Goal: Transaction & Acquisition: Purchase product/service

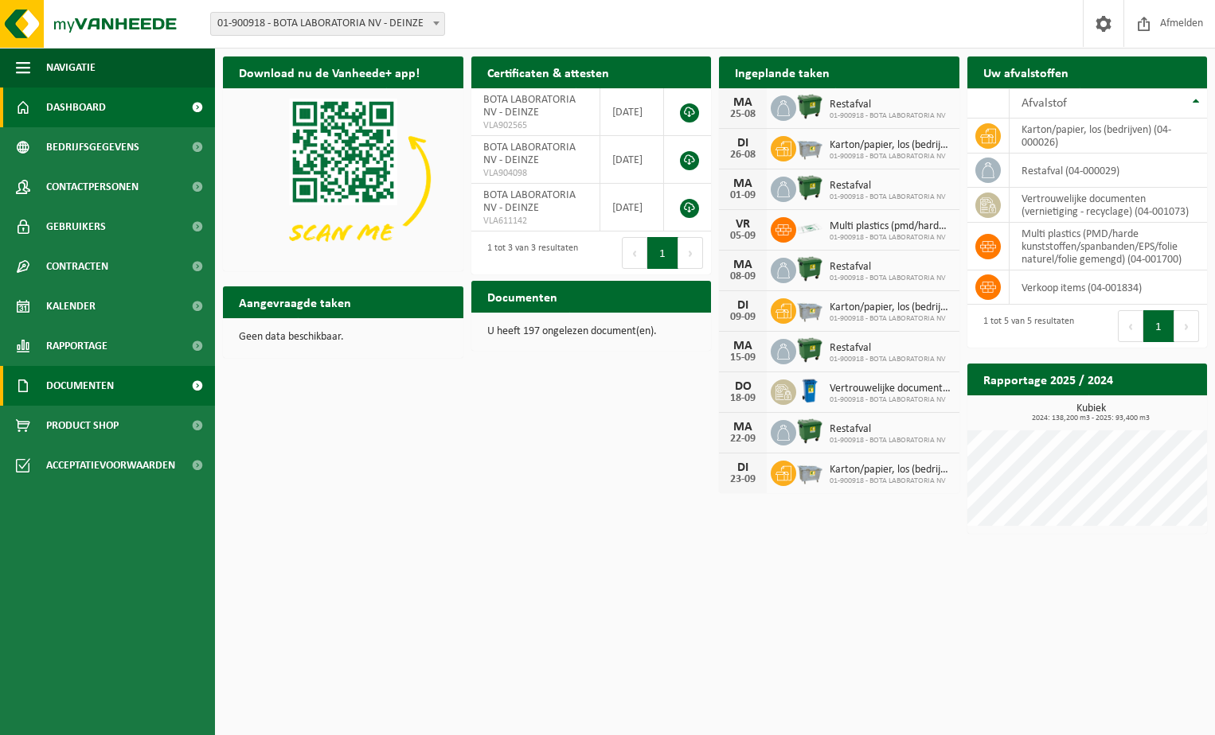
click at [57, 395] on span "Documenten" at bounding box center [80, 386] width 68 height 40
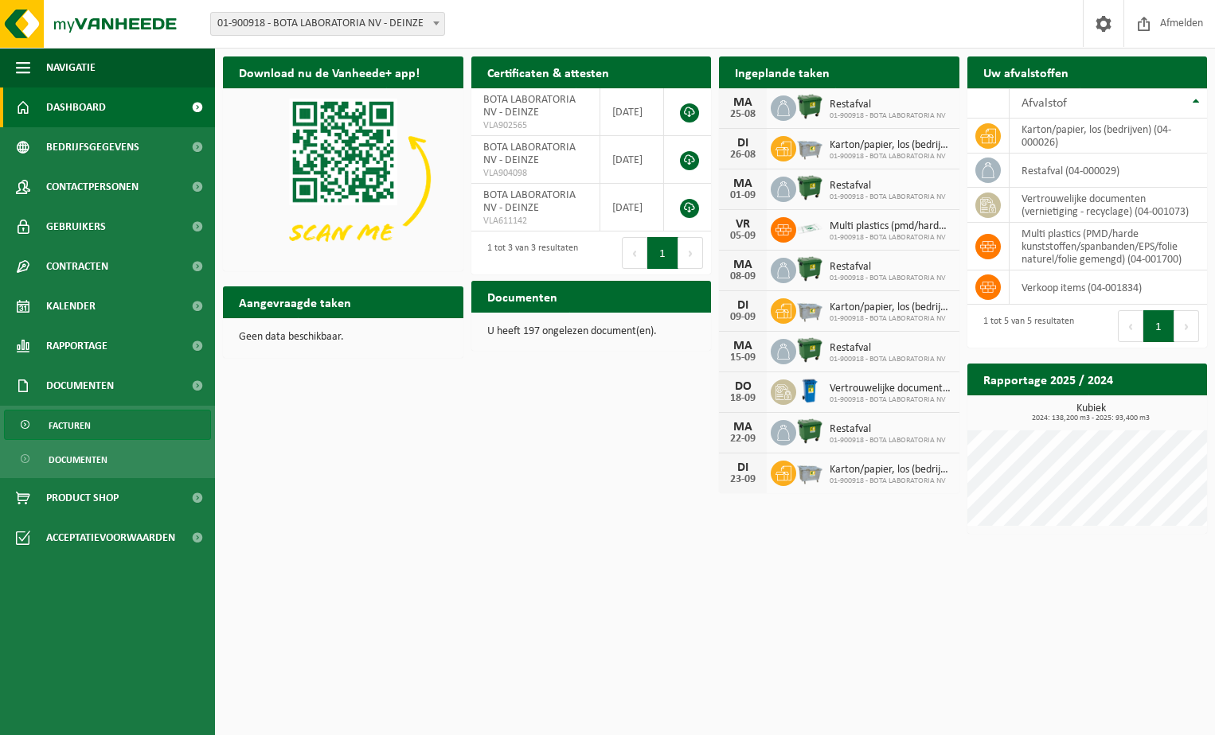
click at [52, 418] on span "Facturen" at bounding box center [70, 426] width 42 height 30
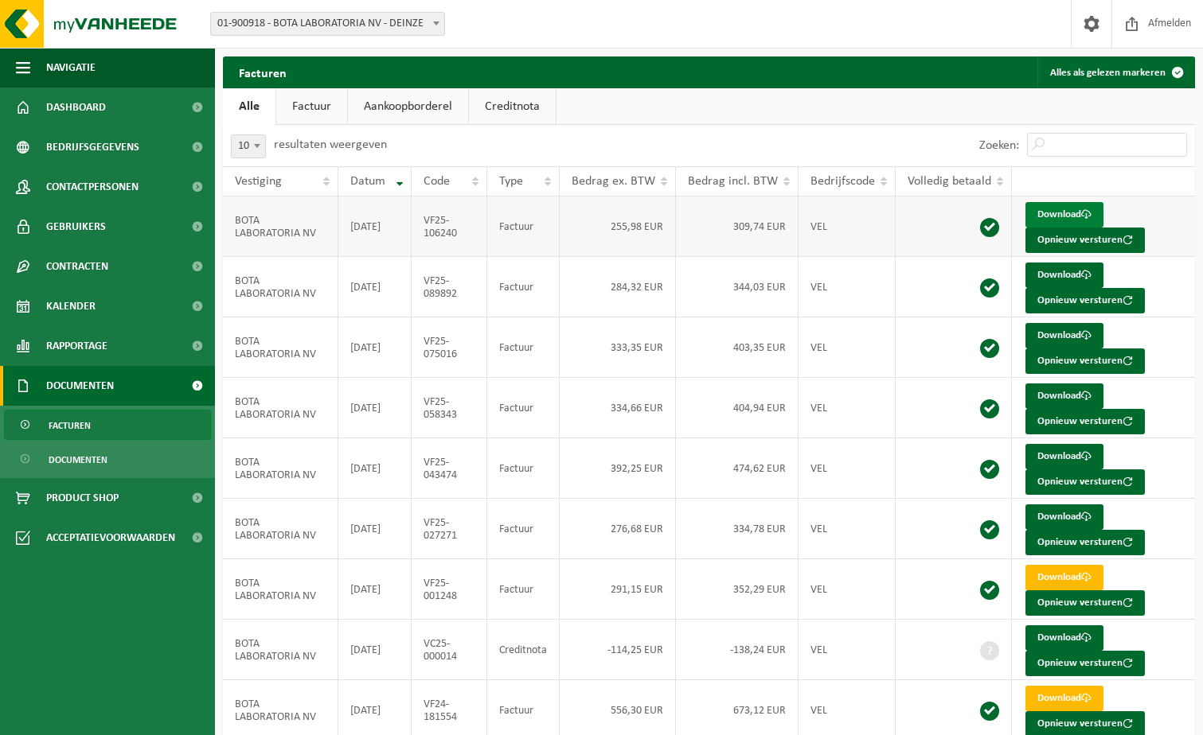
click at [1059, 216] on link "Download" at bounding box center [1064, 214] width 78 height 25
click at [1046, 283] on link "Download" at bounding box center [1064, 275] width 78 height 25
click at [1061, 343] on link "Download" at bounding box center [1064, 335] width 78 height 25
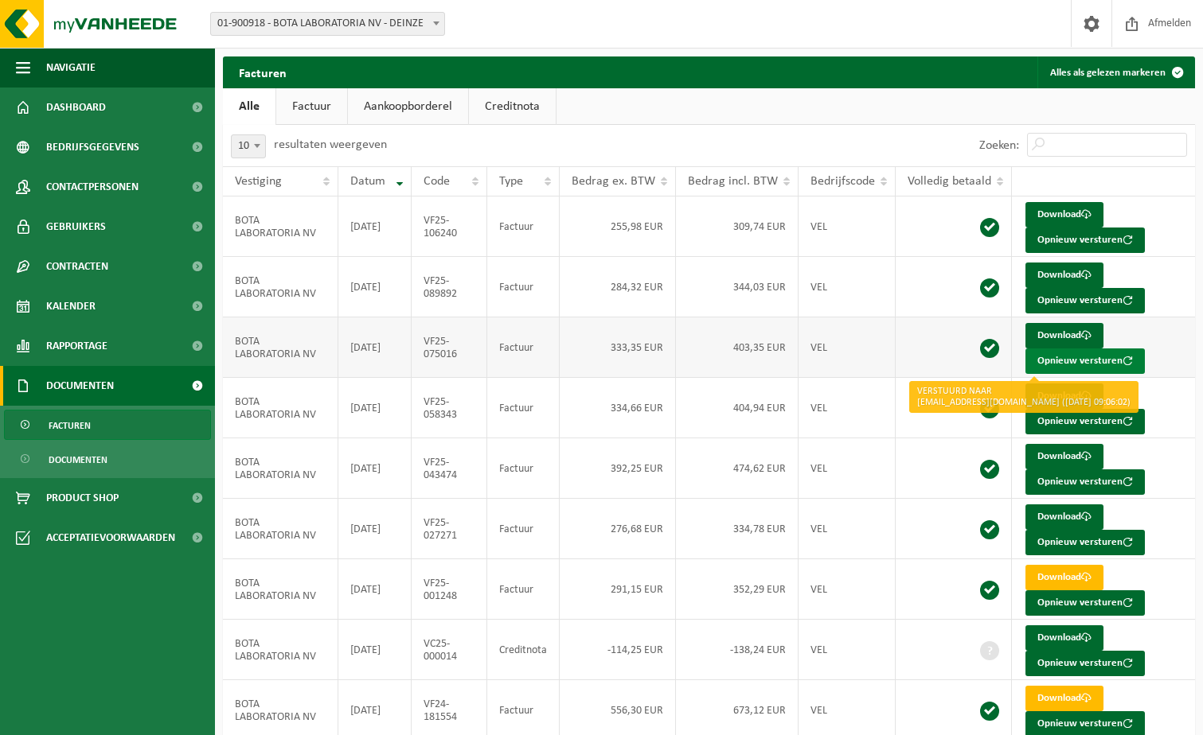
click at [1055, 349] on button "Opnieuw versturen" at bounding box center [1084, 361] width 119 height 25
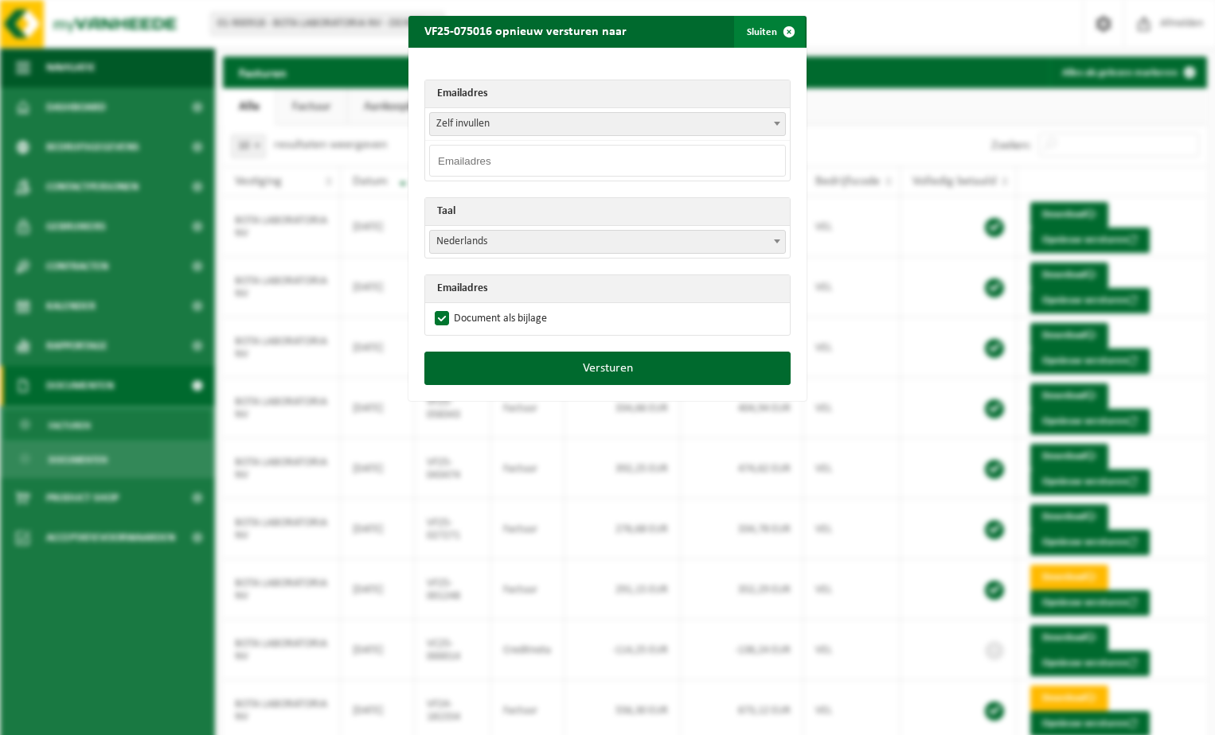
click at [783, 33] on span "button" at bounding box center [789, 32] width 32 height 32
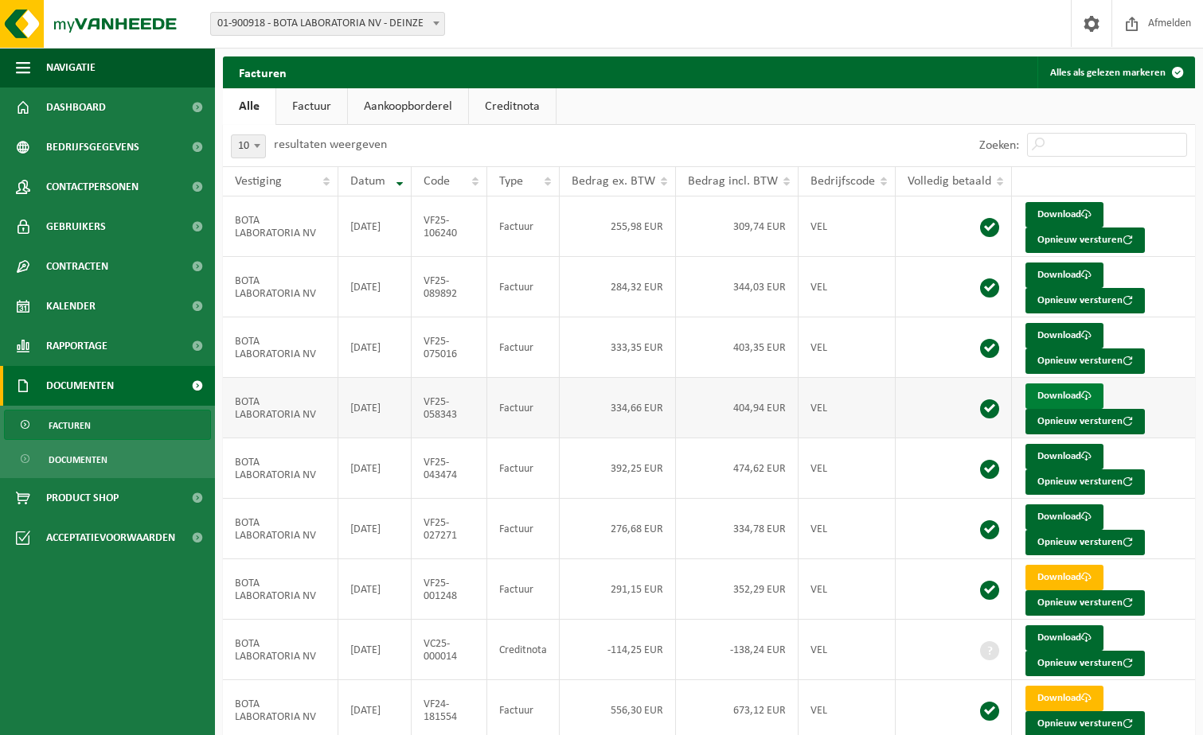
click at [1042, 396] on link "Download" at bounding box center [1064, 396] width 78 height 25
click at [1065, 465] on link "Download" at bounding box center [1064, 456] width 78 height 25
click at [1068, 458] on link "Download" at bounding box center [1064, 456] width 78 height 25
click at [1048, 571] on link "Download" at bounding box center [1064, 577] width 78 height 25
click at [1055, 637] on link "Download" at bounding box center [1064, 638] width 78 height 25
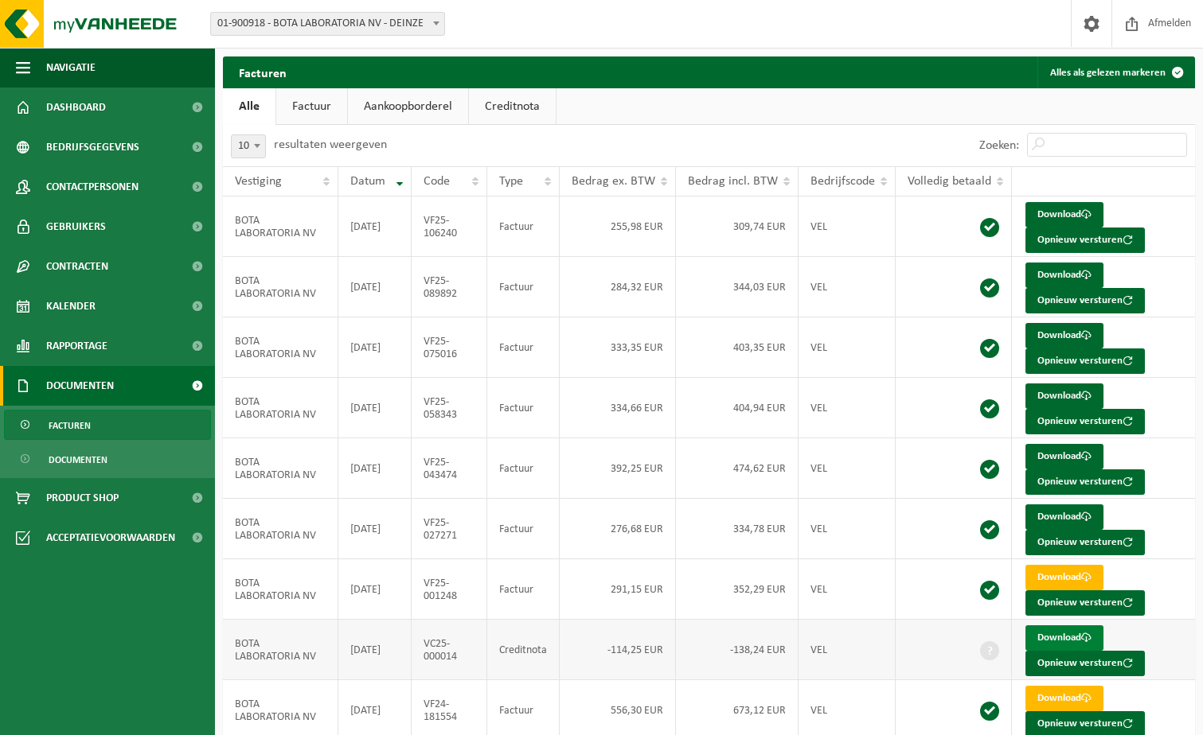
click at [1048, 633] on link "Download" at bounding box center [1064, 638] width 78 height 25
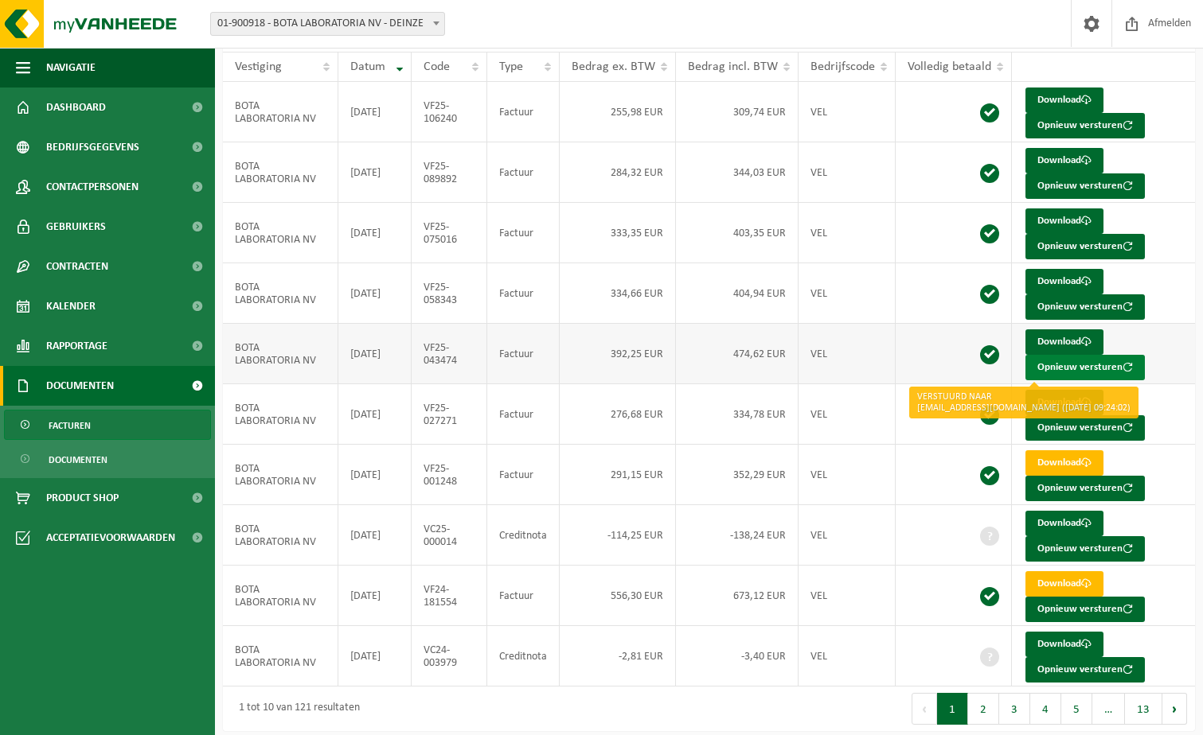
scroll to position [123, 0]
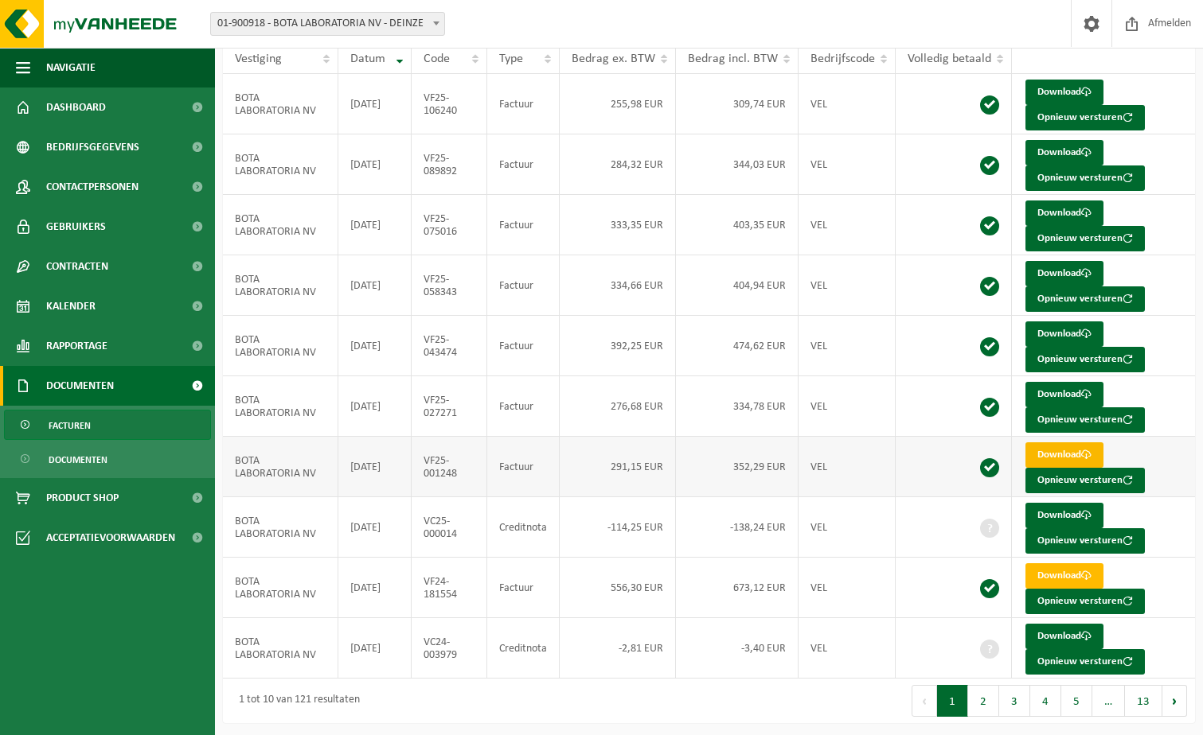
click at [1047, 458] on link "Download" at bounding box center [1064, 455] width 78 height 25
click at [1038, 512] on link "Download" at bounding box center [1064, 515] width 78 height 25
click at [1043, 509] on link "Download" at bounding box center [1064, 515] width 78 height 25
click at [1055, 511] on link "Download" at bounding box center [1064, 515] width 78 height 25
click at [1066, 630] on link "Download" at bounding box center [1064, 636] width 78 height 25
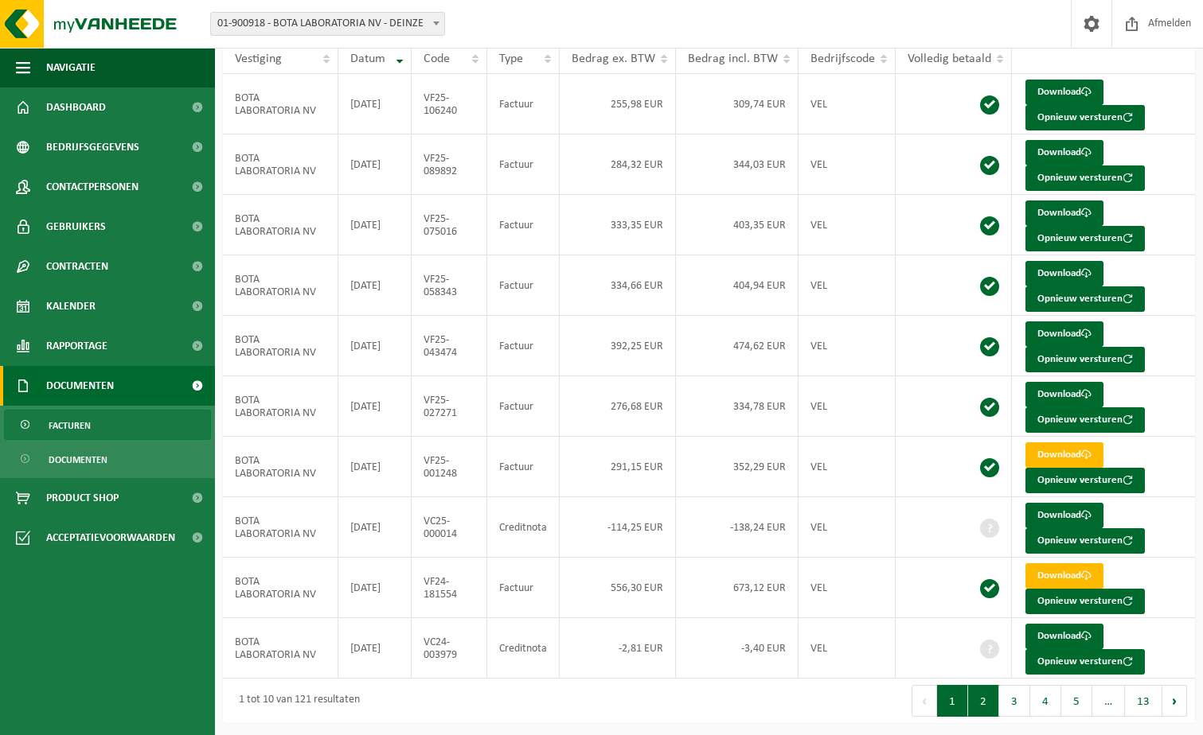
click at [986, 708] on button "2" at bounding box center [983, 701] width 31 height 32
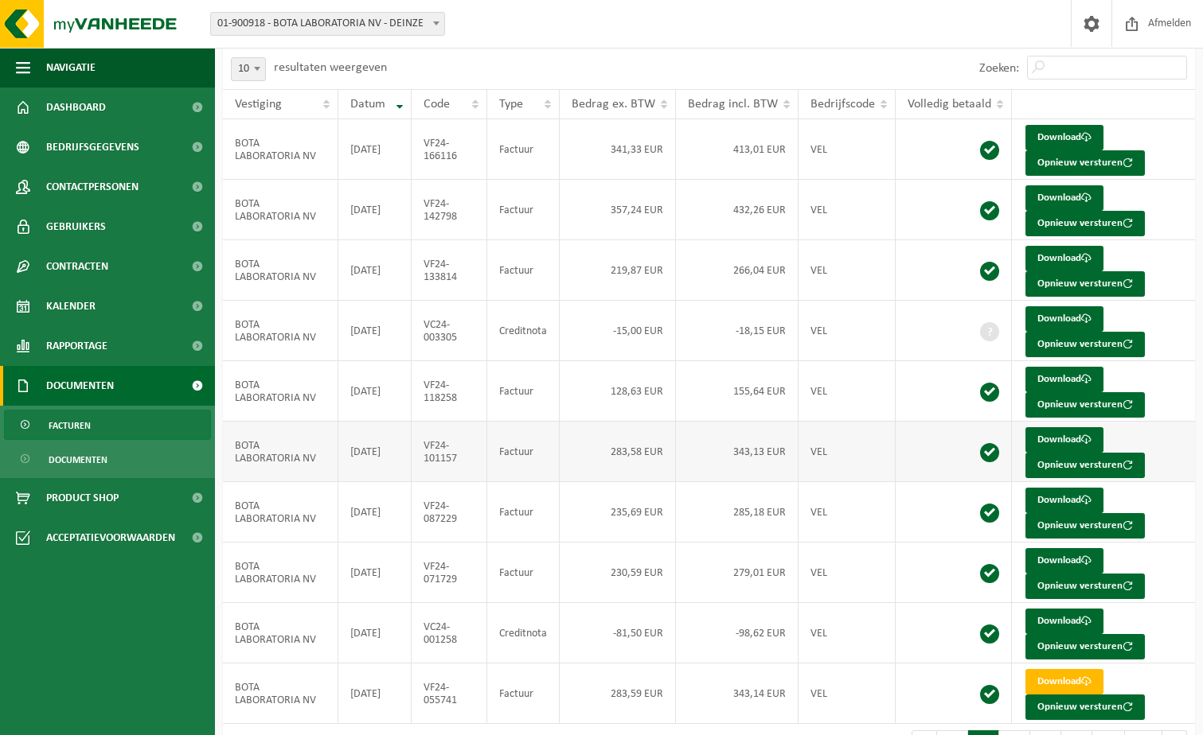
scroll to position [0, 0]
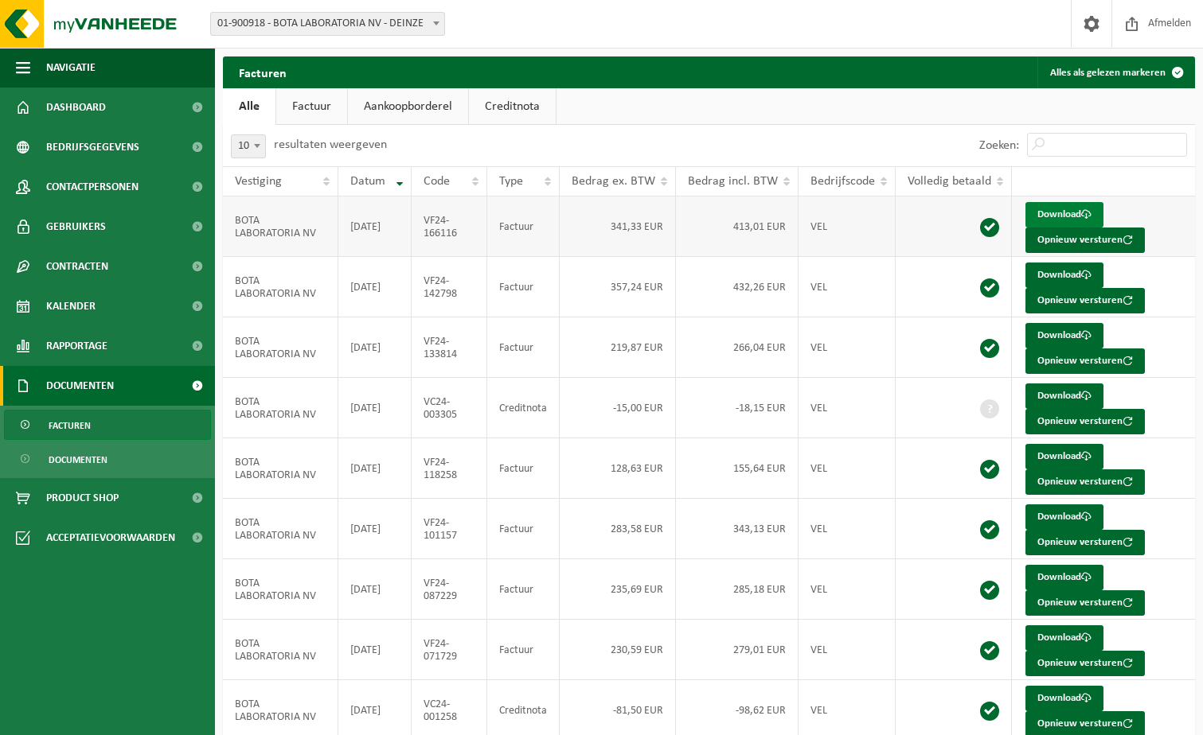
click at [1047, 216] on link "Download" at bounding box center [1064, 214] width 78 height 25
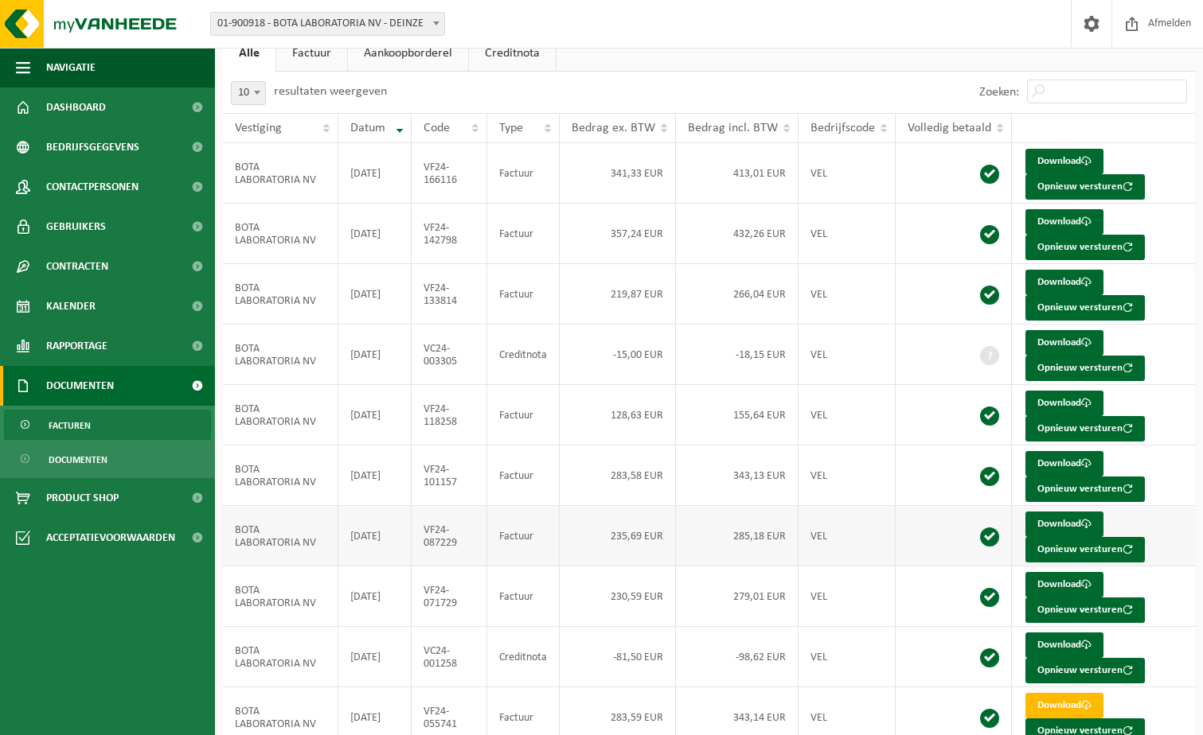
scroll to position [123, 0]
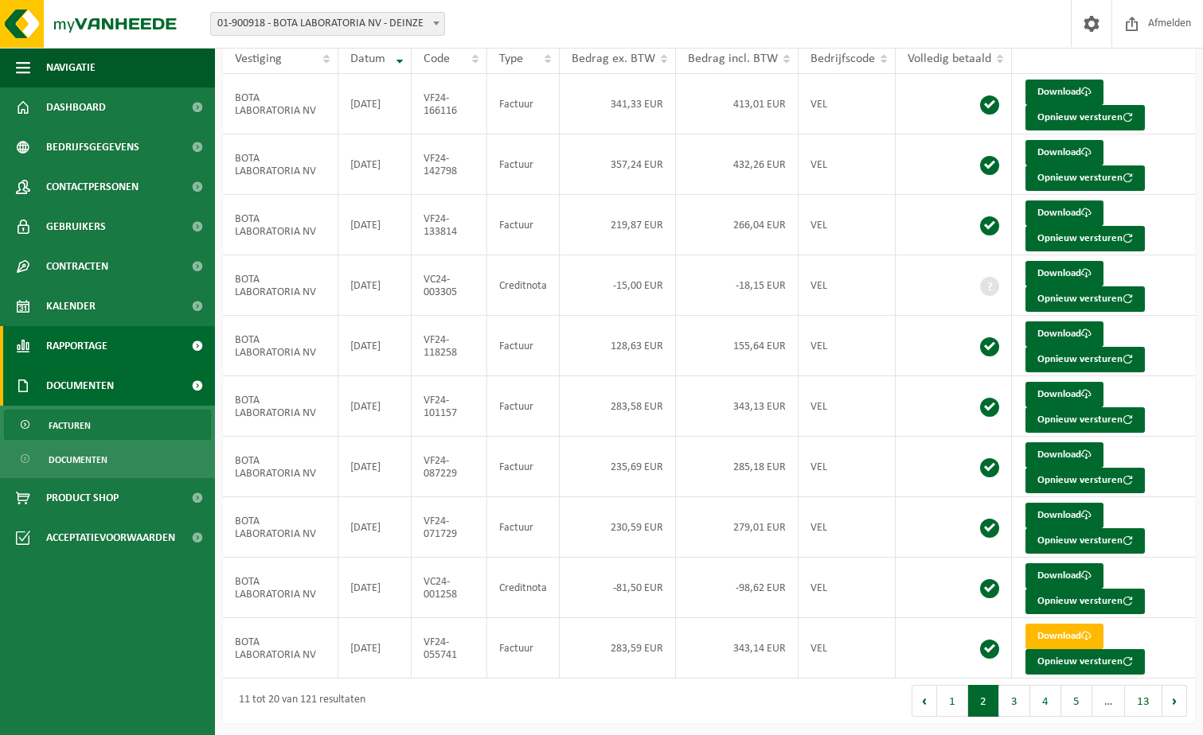
drag, startPoint x: 64, startPoint y: 346, endPoint x: 68, endPoint y: 357, distance: 11.8
click at [64, 346] on span "Rapportage" at bounding box center [76, 346] width 61 height 40
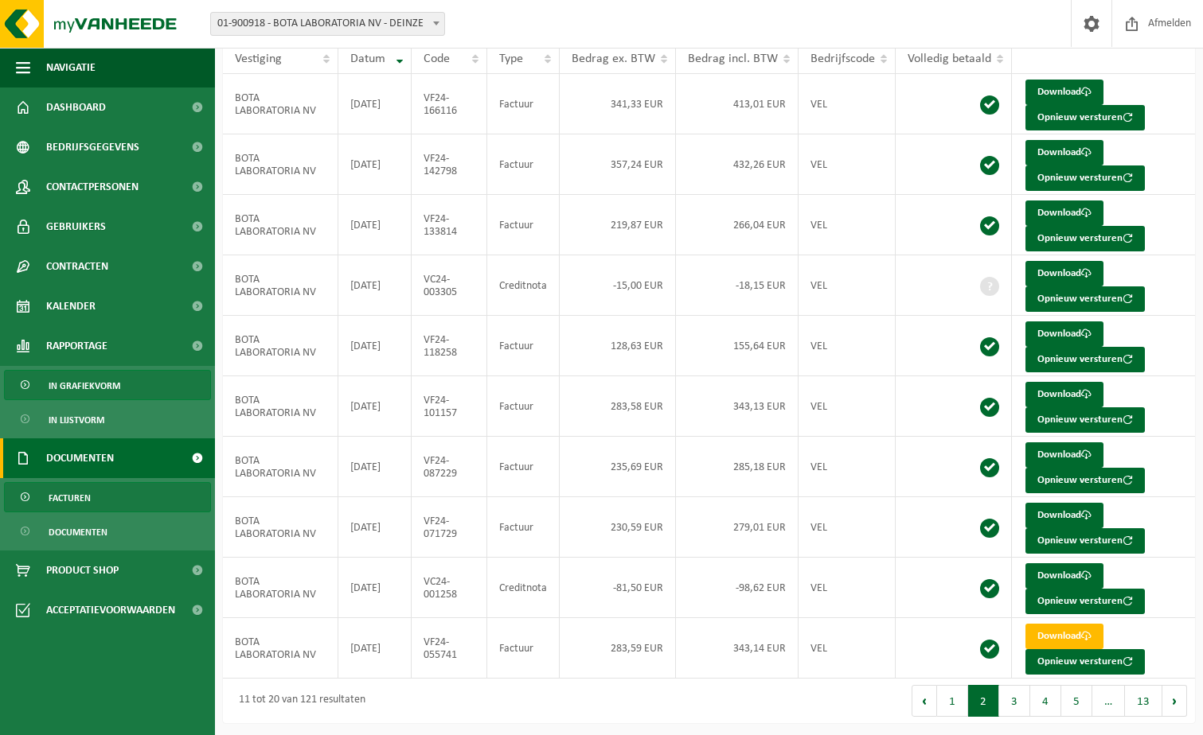
click at [58, 387] on span "In grafiekvorm" at bounding box center [85, 386] width 72 height 30
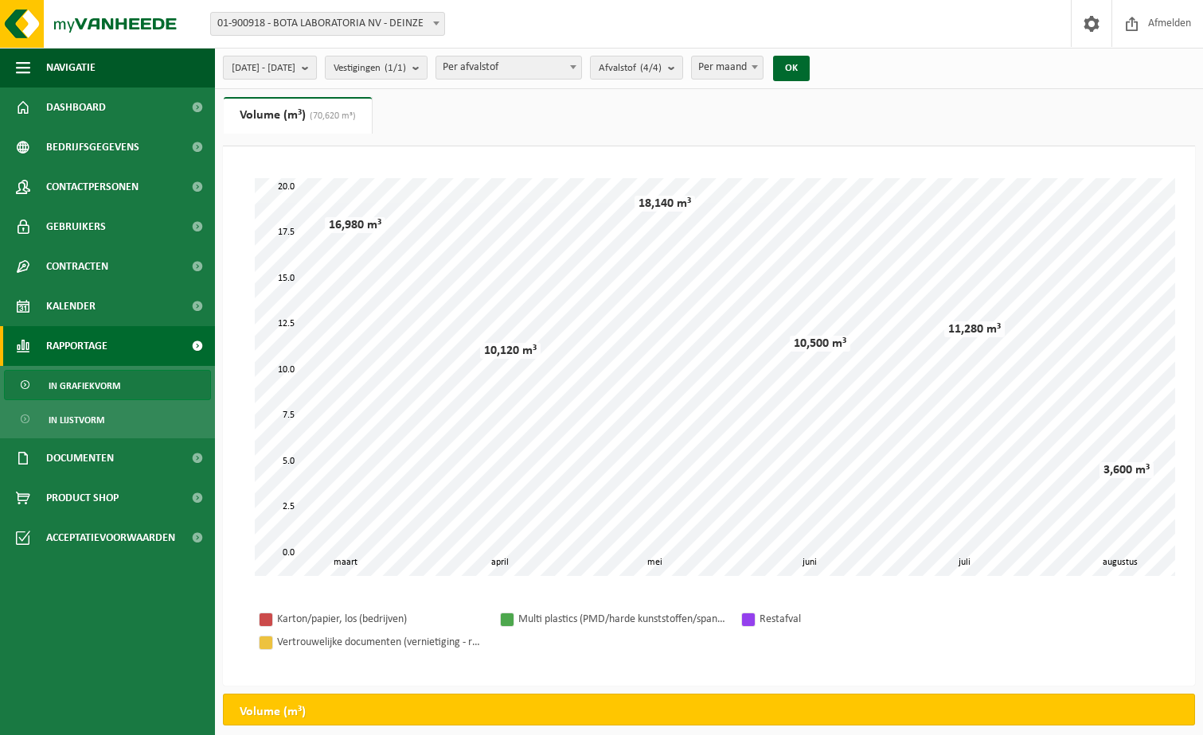
click at [316, 68] on b "submit" at bounding box center [309, 68] width 14 height 22
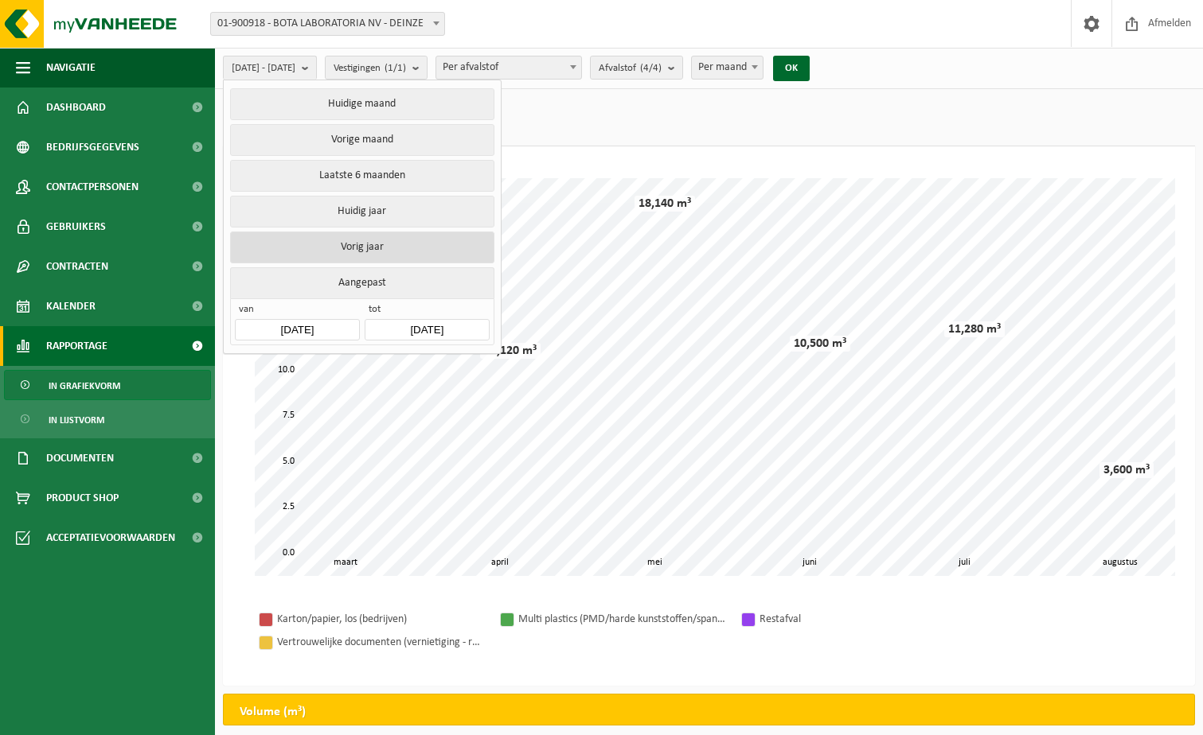
click at [345, 247] on button "Vorig jaar" at bounding box center [361, 248] width 263 height 32
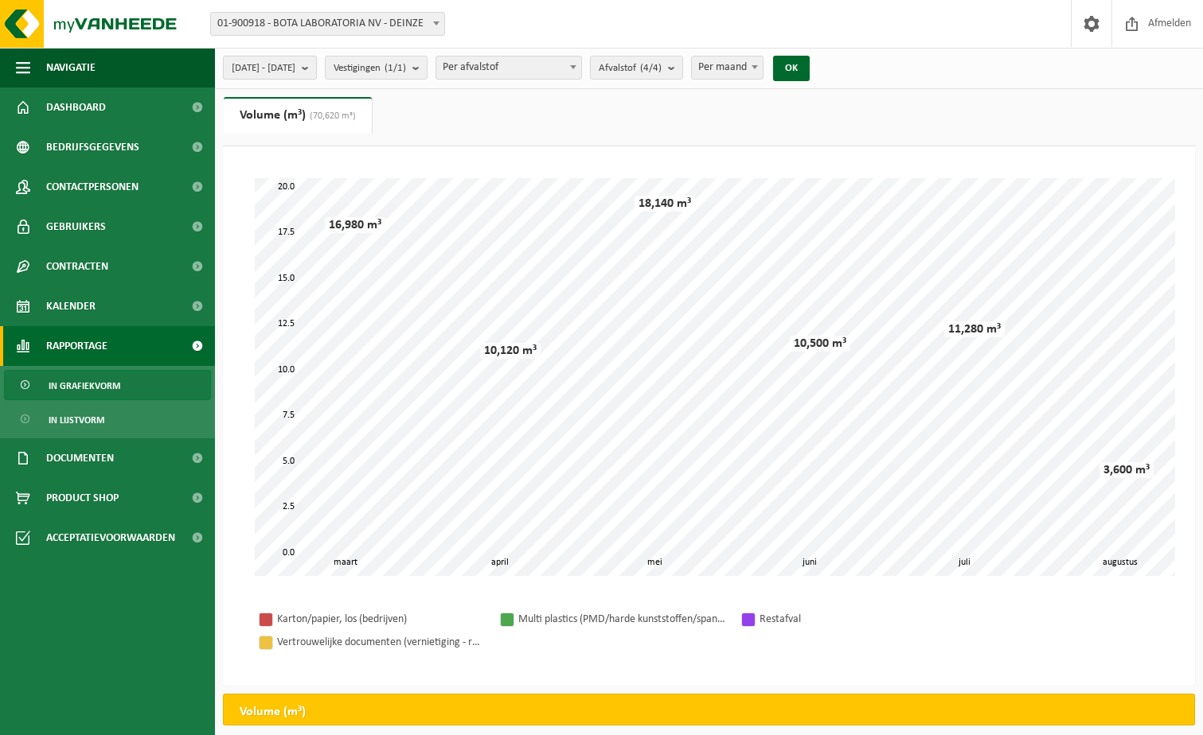
click at [316, 71] on b "submit" at bounding box center [309, 68] width 14 height 22
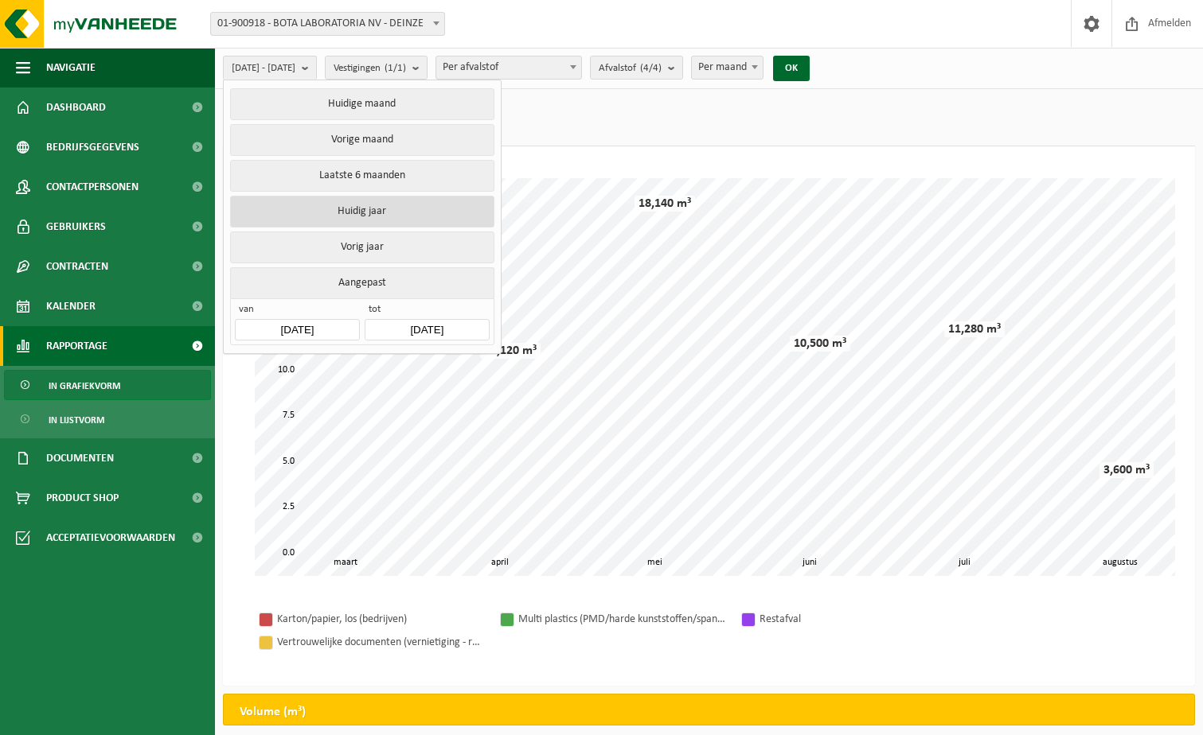
click at [361, 213] on button "Huidig jaar" at bounding box center [361, 212] width 263 height 32
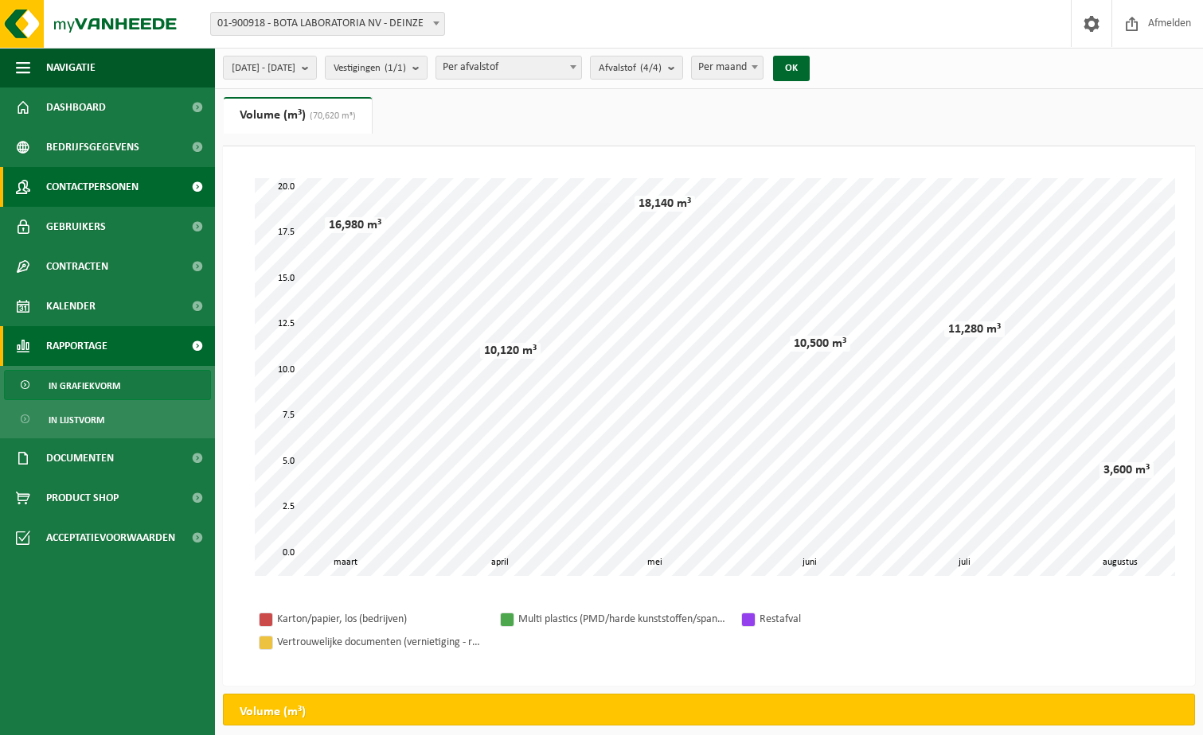
click at [80, 194] on span "Contactpersonen" at bounding box center [92, 187] width 92 height 40
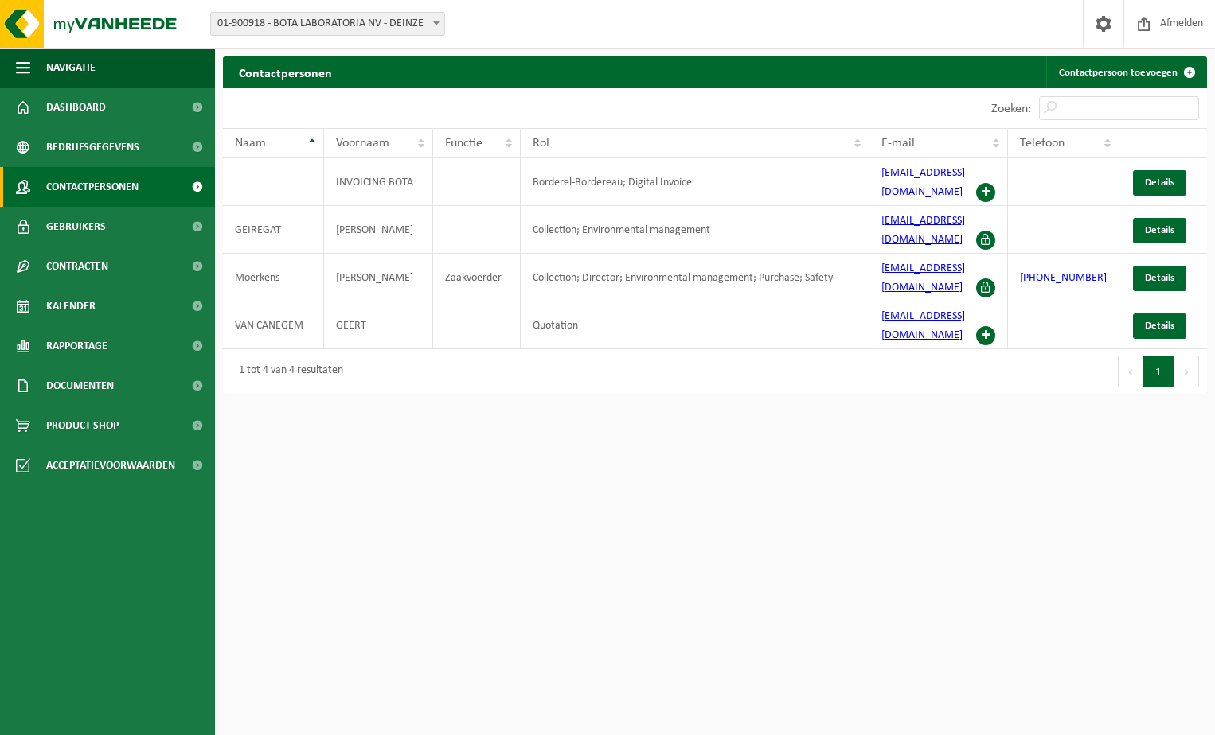
drag, startPoint x: 628, startPoint y: 443, endPoint x: 480, endPoint y: 358, distance: 170.4
click at [627, 443] on html "Vestiging: 01-900918 - BOTA LABORATORIA NV - DEINZE 01-900918 - BOTA LABORATORI…" at bounding box center [607, 367] width 1215 height 735
click at [45, 307] on link "Kalender" at bounding box center [107, 307] width 215 height 40
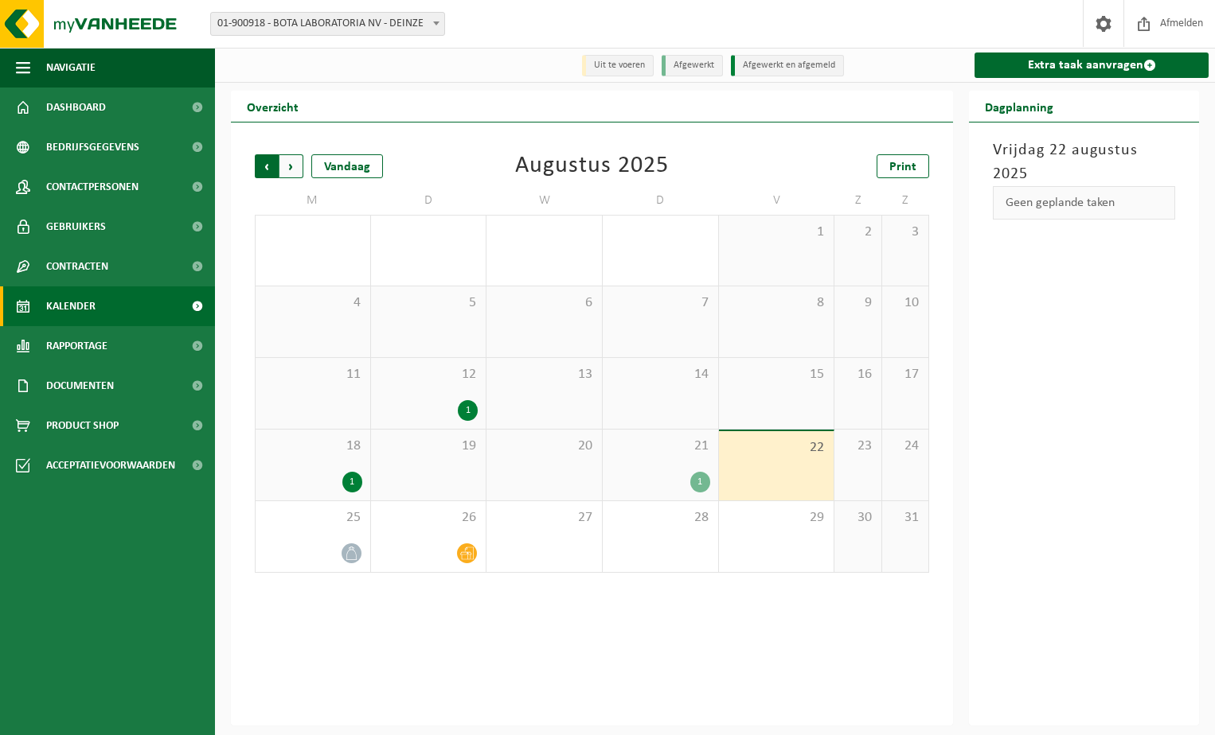
click at [294, 170] on span "Volgende" at bounding box center [291, 166] width 24 height 24
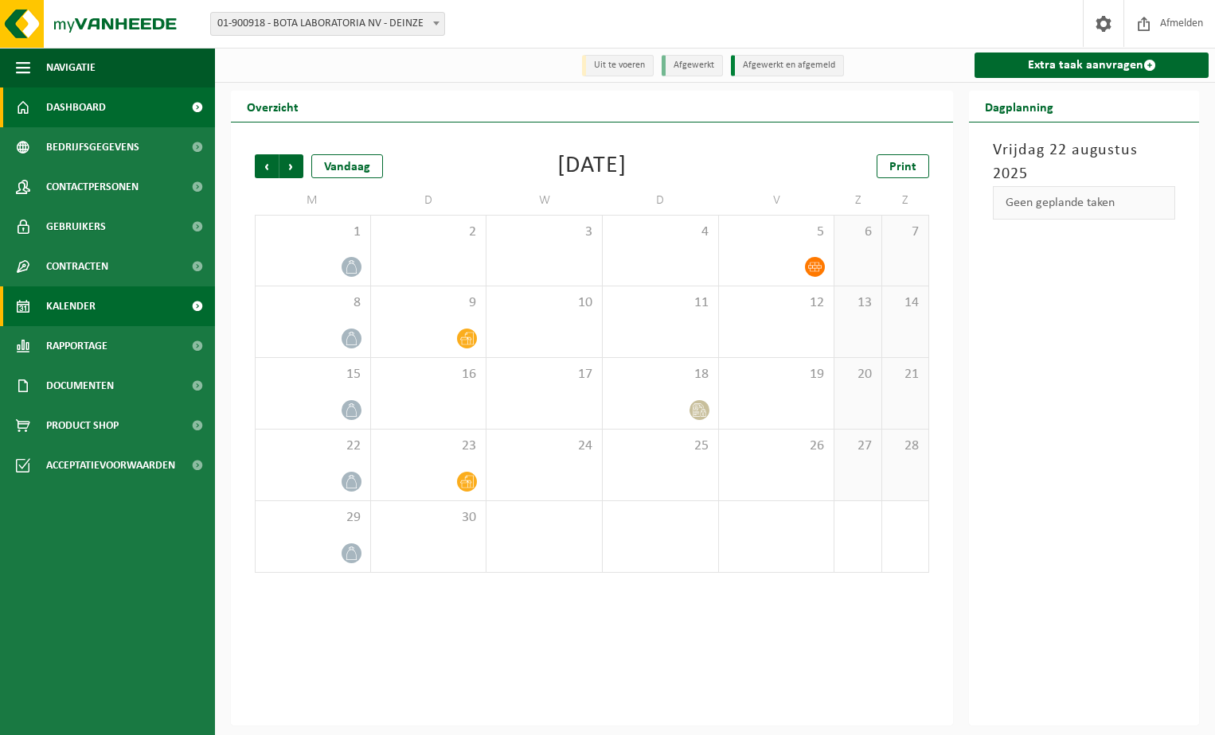
click at [77, 105] on span "Dashboard" at bounding box center [76, 108] width 60 height 40
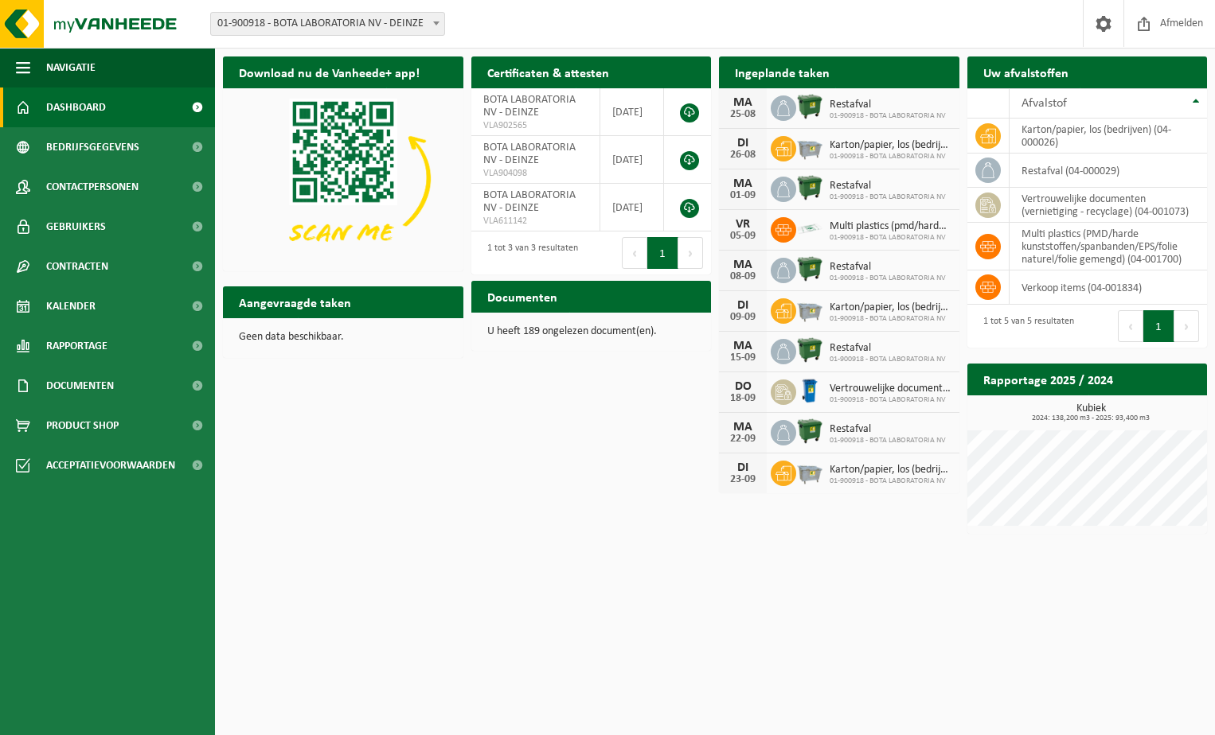
click at [310, 543] on html "Vestiging: 01-900918 - BOTA LABORATORIA NV - DEINZE 01-900918 - BOTA LABORATORI…" at bounding box center [607, 367] width 1215 height 735
click at [58, 298] on span "Kalender" at bounding box center [70, 307] width 49 height 40
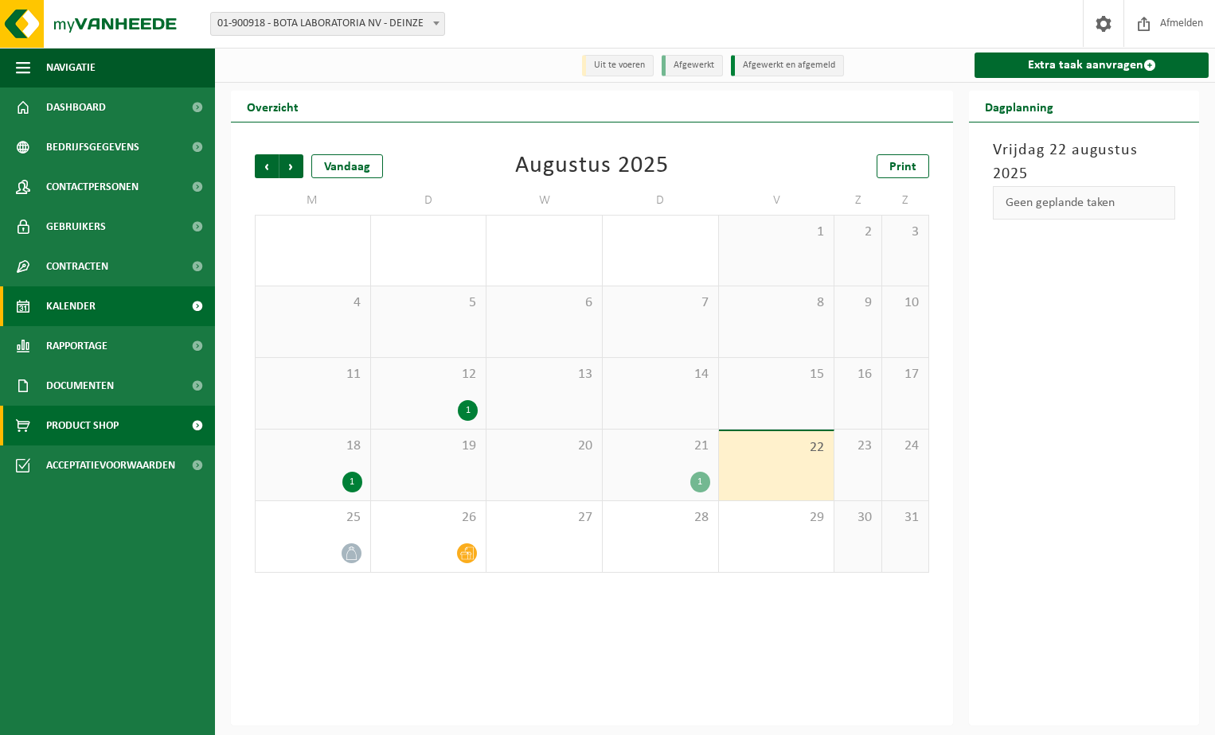
click at [70, 426] on span "Product Shop" at bounding box center [82, 426] width 72 height 40
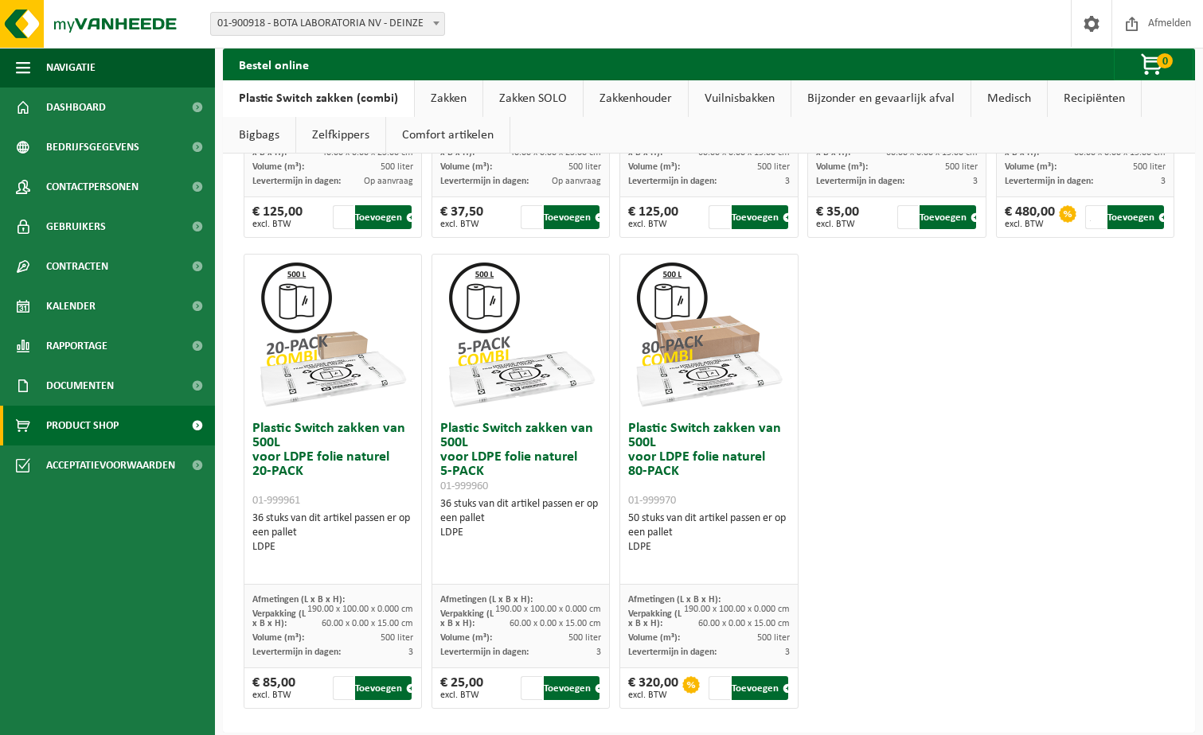
scroll to position [955, 0]
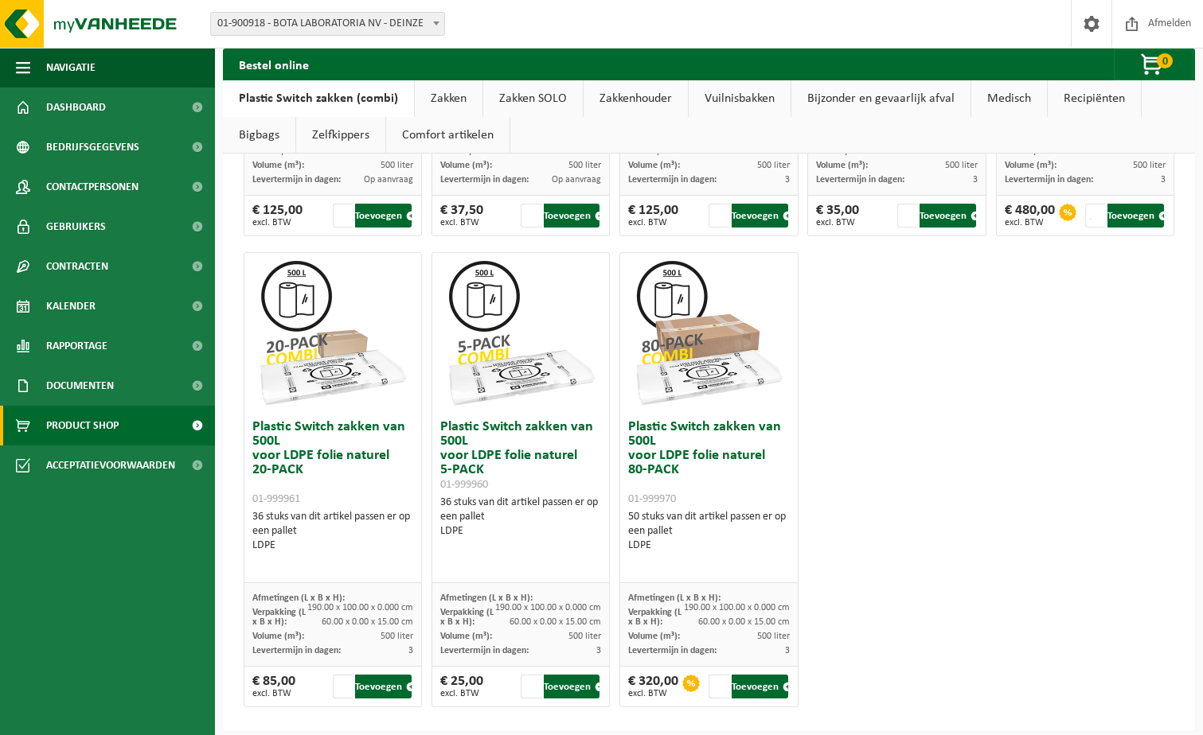
drag, startPoint x: 239, startPoint y: 244, endPoint x: 415, endPoint y: 710, distance: 498.7
click at [415, 710] on div "Plastic Switch zakken van 300L voor harde kunststoffen 20-PACK 01-999950 60 stu…" at bounding box center [709, 2] width 940 height 1428
copy div "lore. IPS Dolorsita Consect Adipis elitse doe 234T inci UTL (etdol, magnaaliqu)…"
drag, startPoint x: 333, startPoint y: 325, endPoint x: 347, endPoint y: 334, distance: 17.2
click at [333, 325] on img at bounding box center [332, 332] width 159 height 159
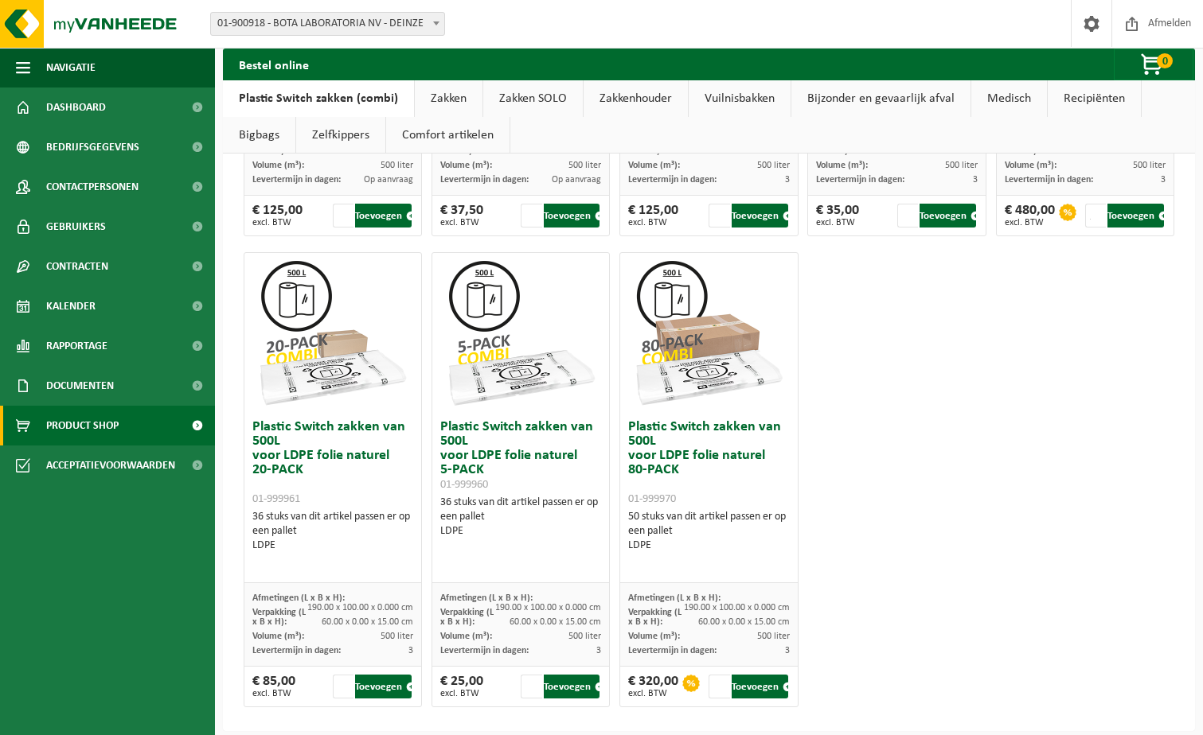
click at [1071, 430] on div "Plastic Switch zakken van 300L voor harde kunststoffen 20-PACK 01-999950 60 stu…" at bounding box center [709, 2] width 940 height 1428
drag, startPoint x: 380, startPoint y: 691, endPoint x: 278, endPoint y: 610, distance: 130.3
click at [278, 610] on div "Plastic Switch zakken van 500L voor LDPE folie naturel 20-PACK 01-999961 36 stu…" at bounding box center [333, 479] width 178 height 455
drag, startPoint x: 275, startPoint y: 423, endPoint x: 860, endPoint y: 452, distance: 584.9
click at [921, 460] on div "Plastic Switch zakken van 300L voor harde kunststoffen 20-PACK 01-999950 60 stu…" at bounding box center [709, 2] width 940 height 1428
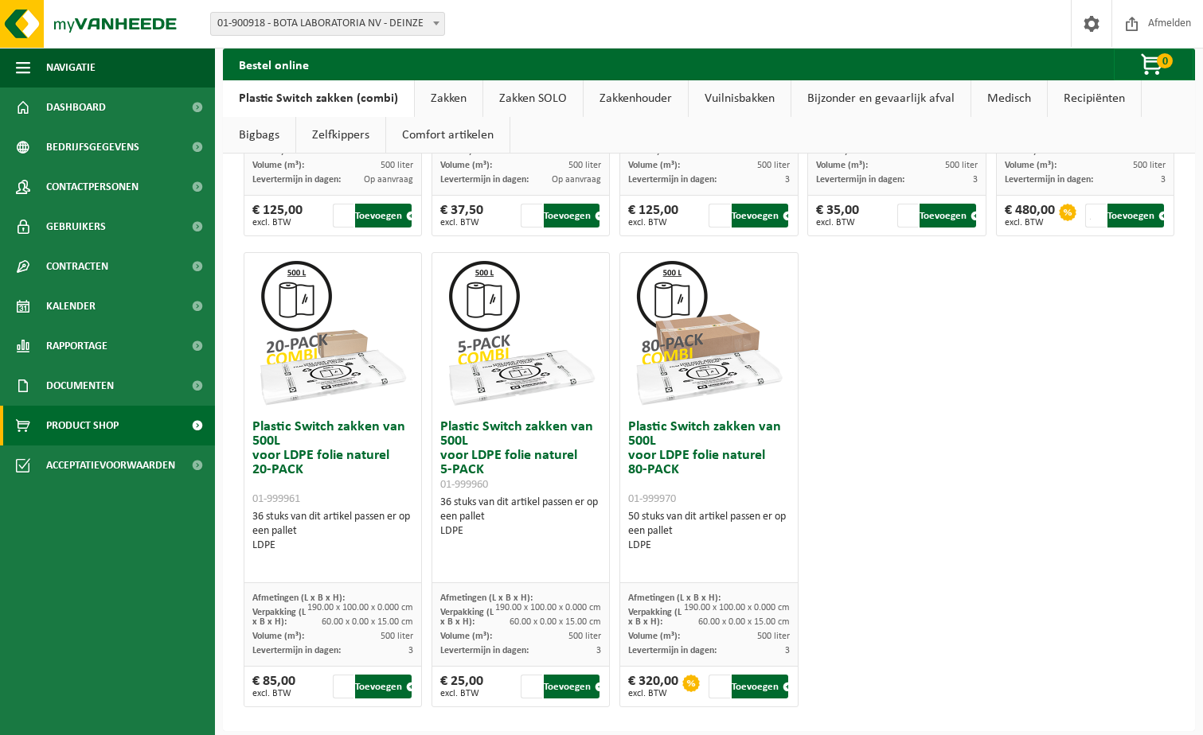
scroll to position [967, 0]
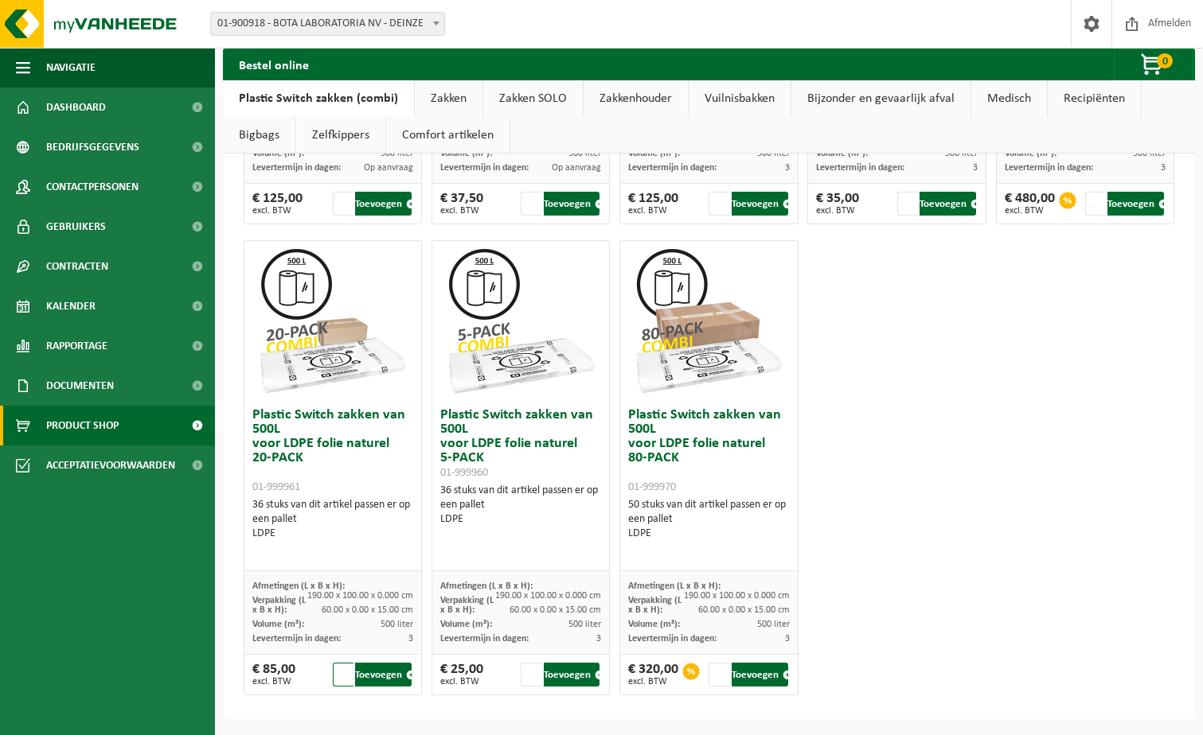
click at [347, 683] on input "1" at bounding box center [343, 675] width 21 height 24
click at [369, 676] on button "Toevoegen" at bounding box center [383, 675] width 57 height 24
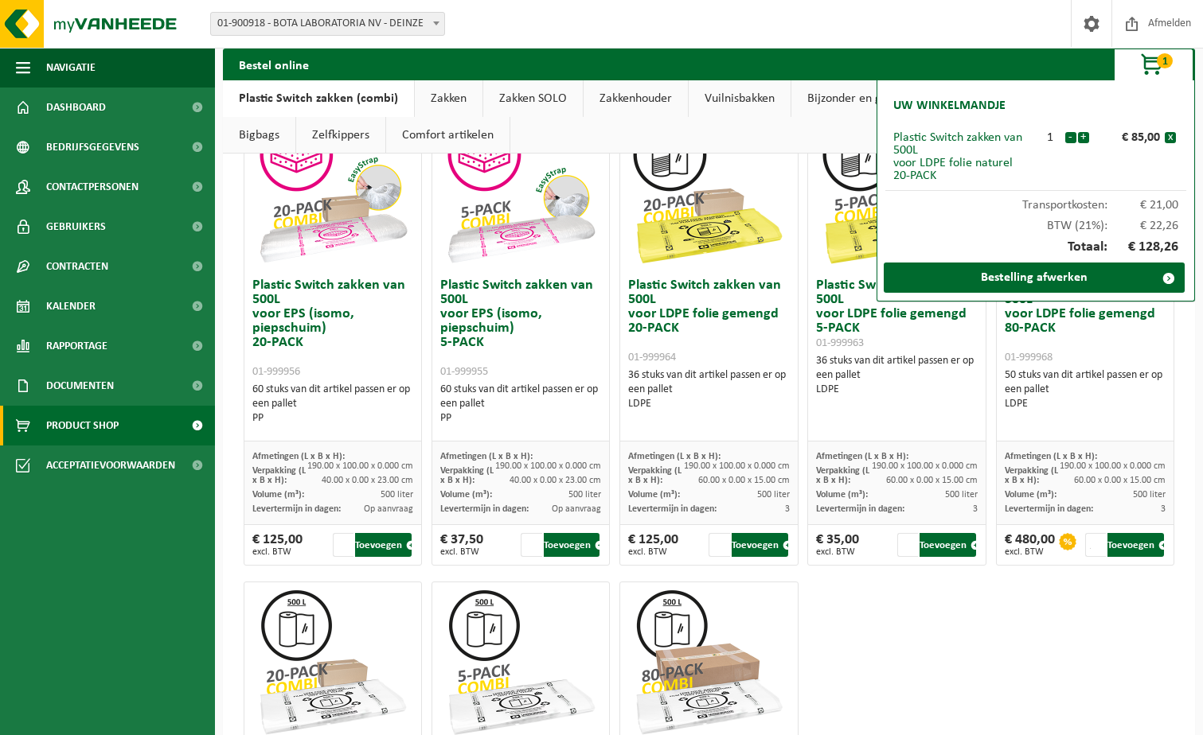
scroll to position [489, 0]
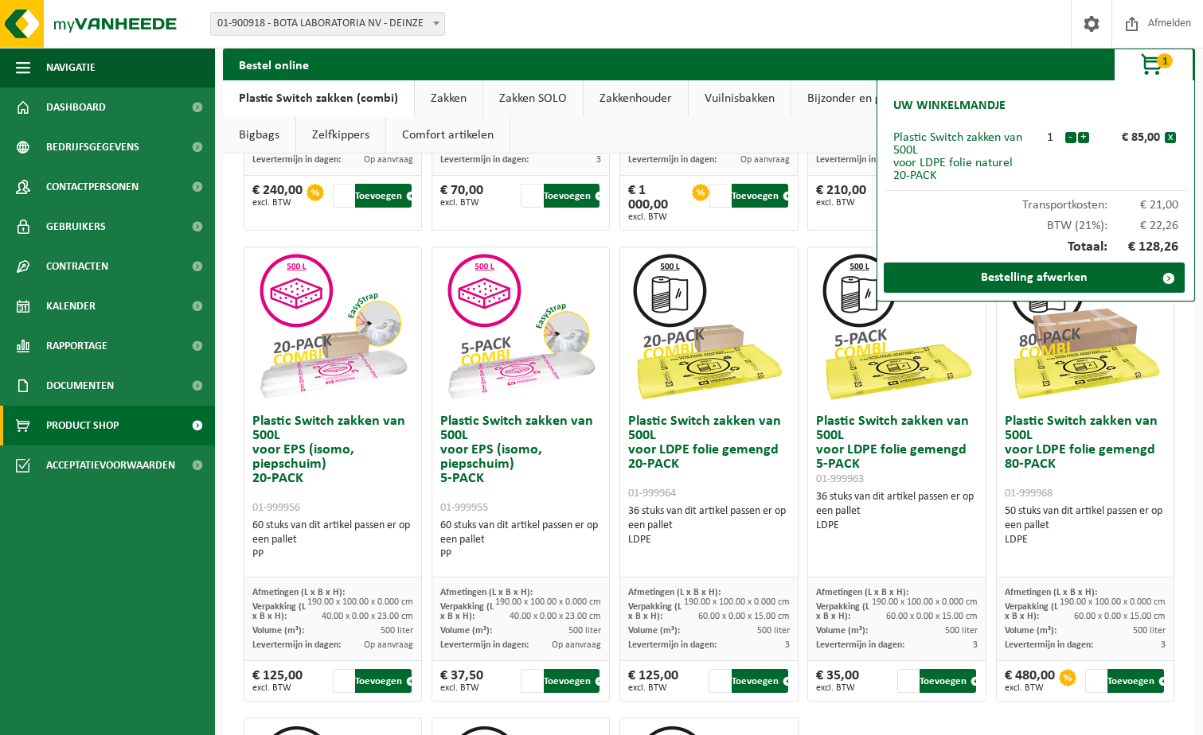
click at [664, 527] on div "36 stuks van dit artikel passen er op een pallet LDPE" at bounding box center [708, 526] width 161 height 43
click at [687, 511] on div "36 stuks van dit artikel passen er op een pallet LDPE" at bounding box center [708, 526] width 161 height 43
click at [1172, 140] on button "x" at bounding box center [1169, 137] width 11 height 11
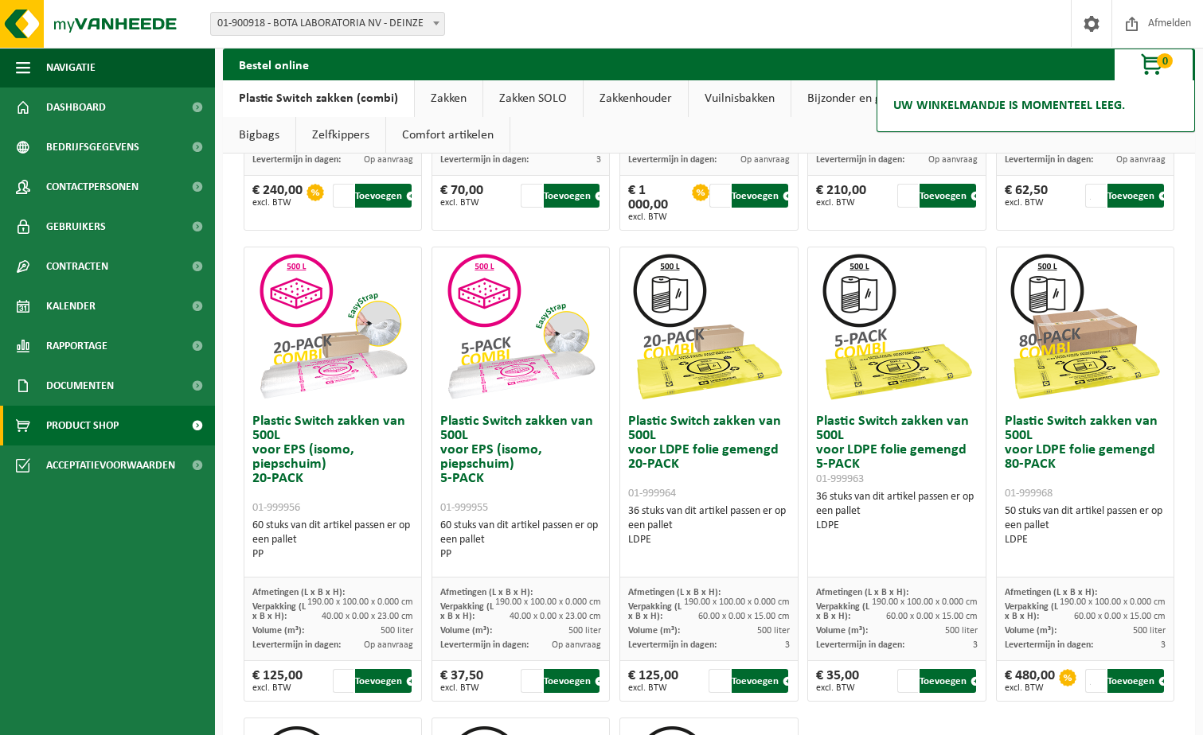
click at [670, 472] on h3 "Plastic Switch zakken van 500L voor LDPE folie gemengd 20-PACK 01-999964" at bounding box center [708, 458] width 161 height 86
click at [674, 474] on h3 "Plastic Switch zakken van 500L voor LDPE folie gemengd 20-PACK 01-999964" at bounding box center [708, 458] width 161 height 86
click at [675, 480] on h3 "Plastic Switch zakken van 500L voor LDPE folie gemengd 20-PACK 01-999964" at bounding box center [708, 458] width 161 height 86
click at [673, 485] on h3 "Plastic Switch zakken van 500L voor LDPE folie gemengd 20-PACK 01-999964" at bounding box center [708, 458] width 161 height 86
click at [671, 500] on span "01-999964" at bounding box center [652, 494] width 48 height 12
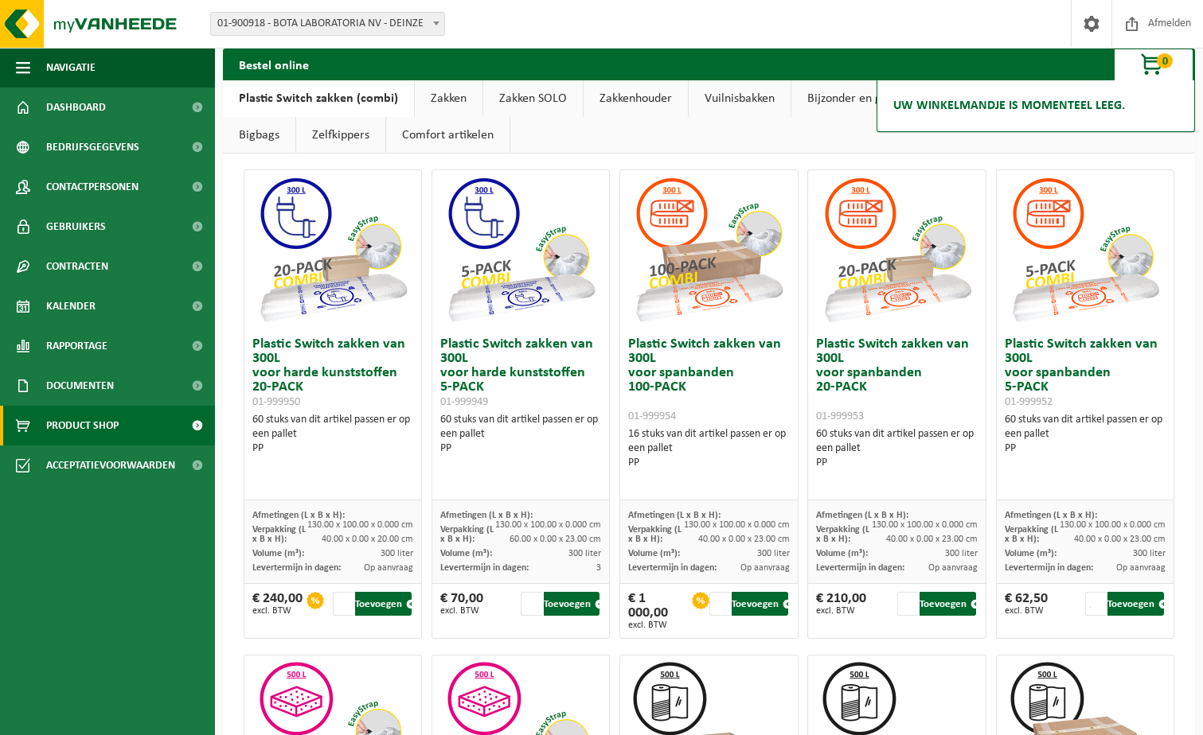
scroll to position [0, 0]
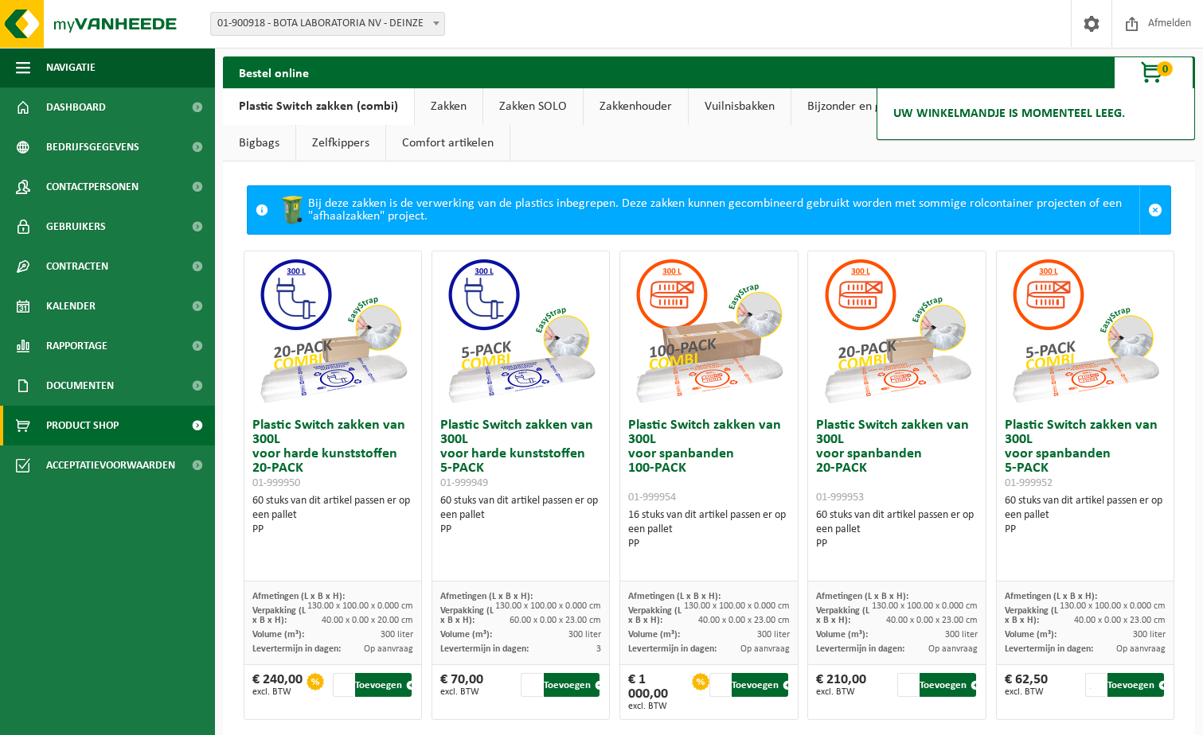
click at [1156, 75] on span "button" at bounding box center [1153, 73] width 80 height 32
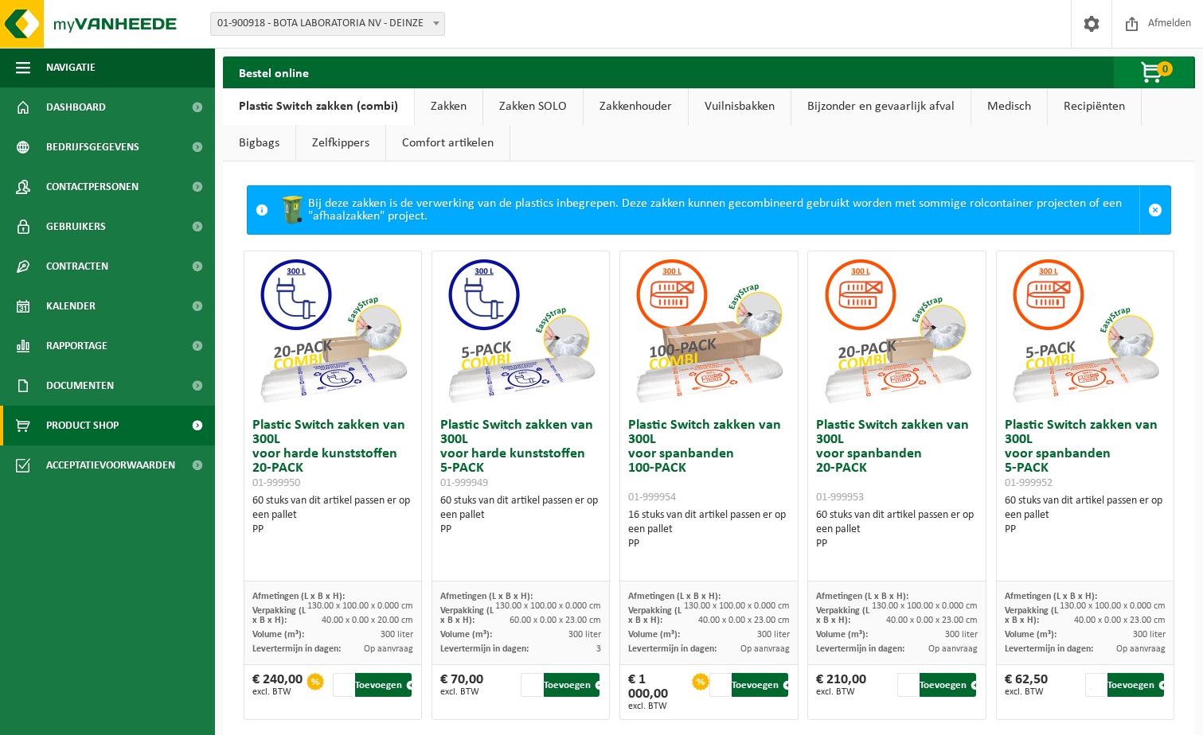
click at [1156, 75] on span "button" at bounding box center [1153, 73] width 80 height 32
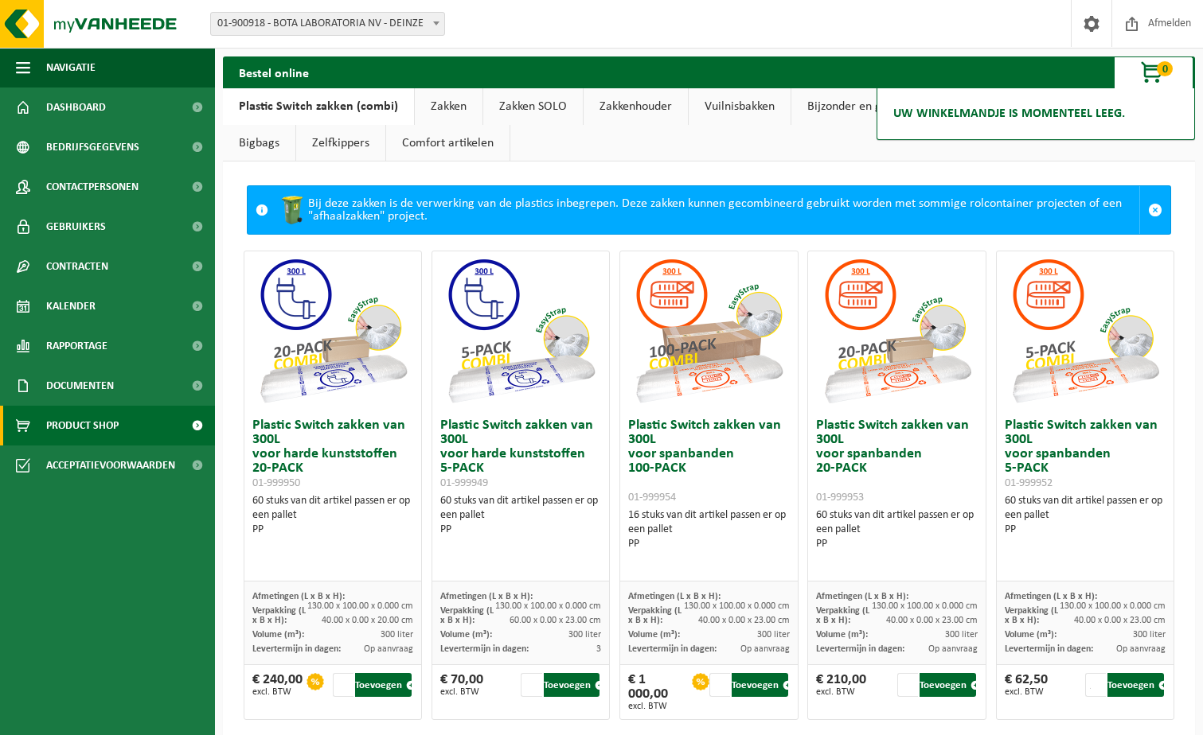
click at [1156, 75] on span "button" at bounding box center [1153, 73] width 80 height 32
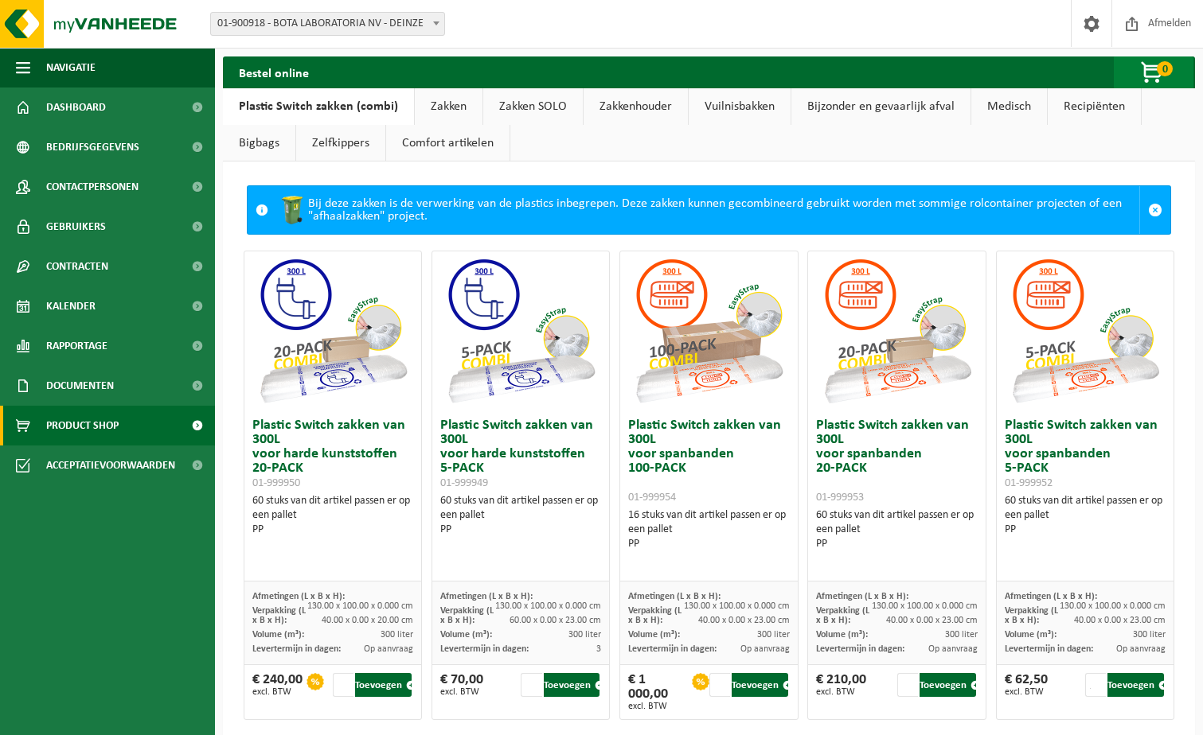
click at [1156, 75] on span "button" at bounding box center [1153, 73] width 80 height 32
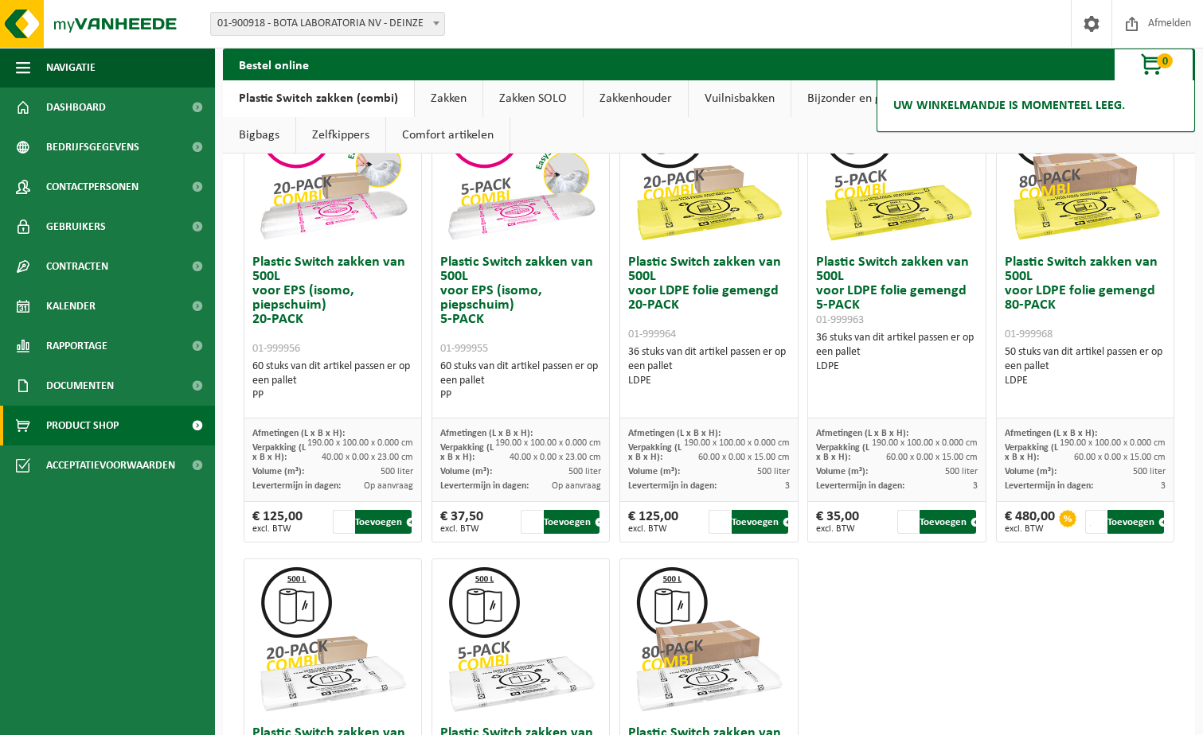
scroll to position [569, 0]
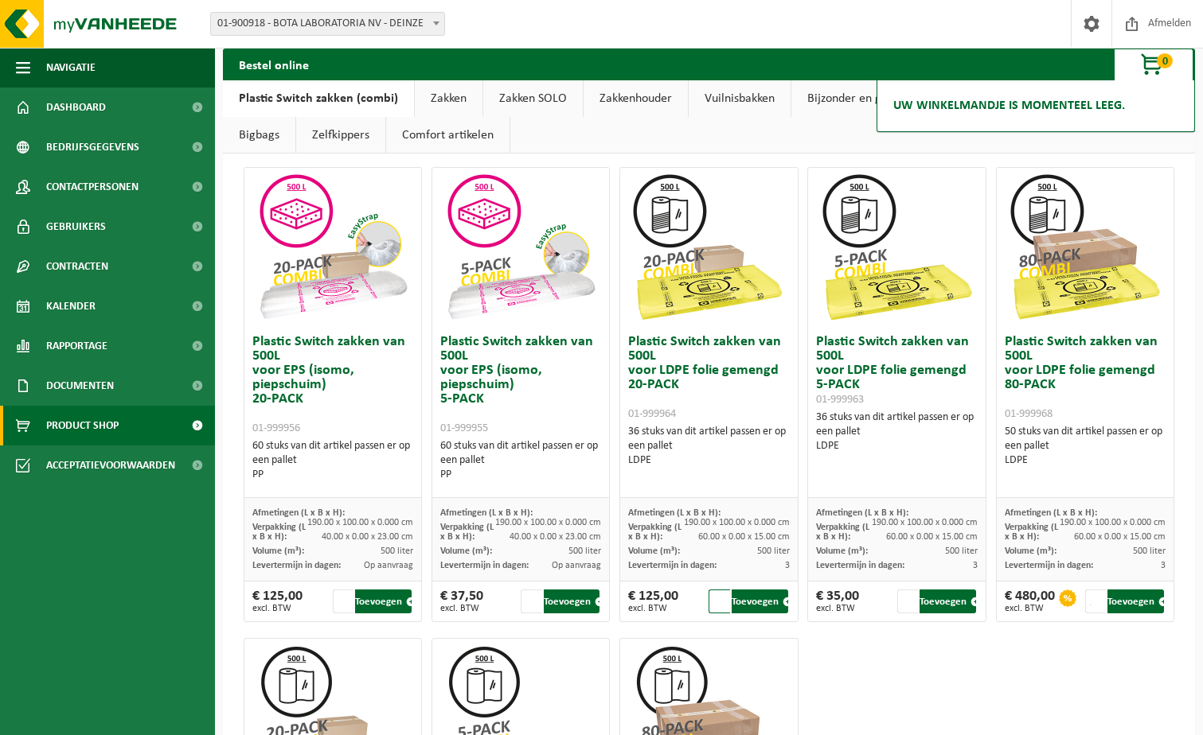
click at [714, 603] on input "1" at bounding box center [718, 602] width 21 height 24
drag, startPoint x: 706, startPoint y: 594, endPoint x: 734, endPoint y: 602, distance: 29.0
click at [712, 594] on input "11" at bounding box center [718, 602] width 21 height 24
click at [734, 602] on button "Toevoegen" at bounding box center [759, 602] width 57 height 24
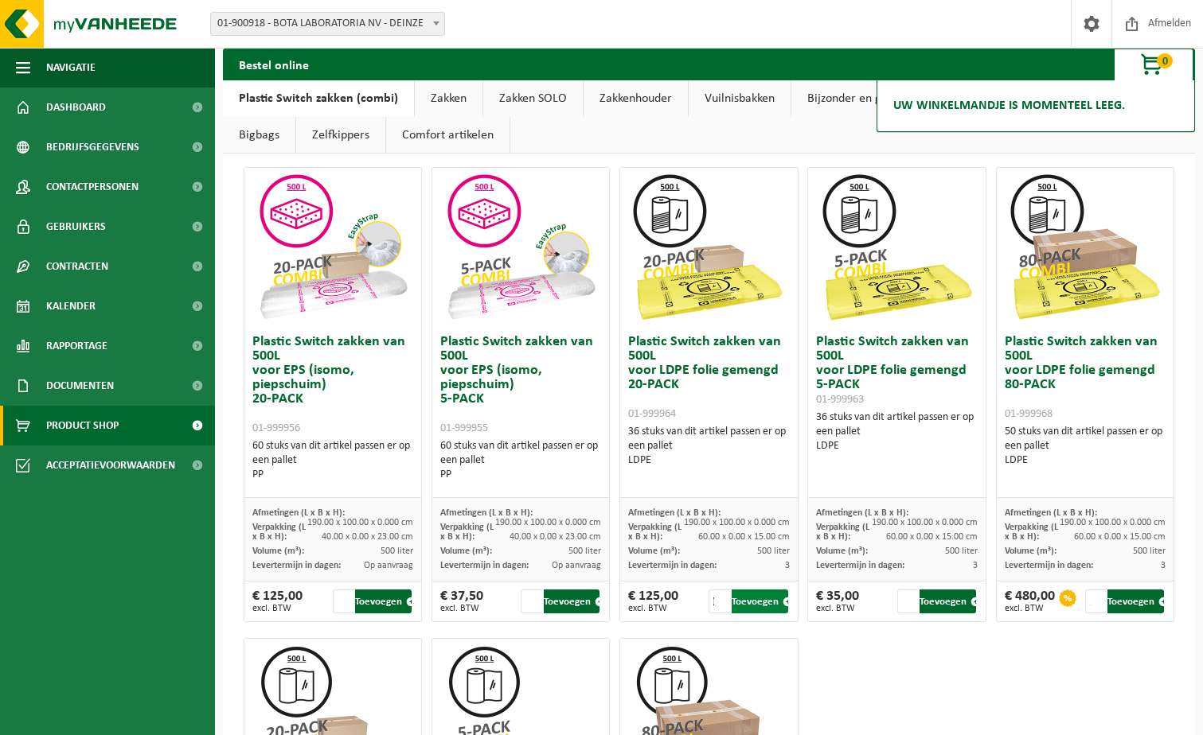
scroll to position [0, 0]
type input "1"
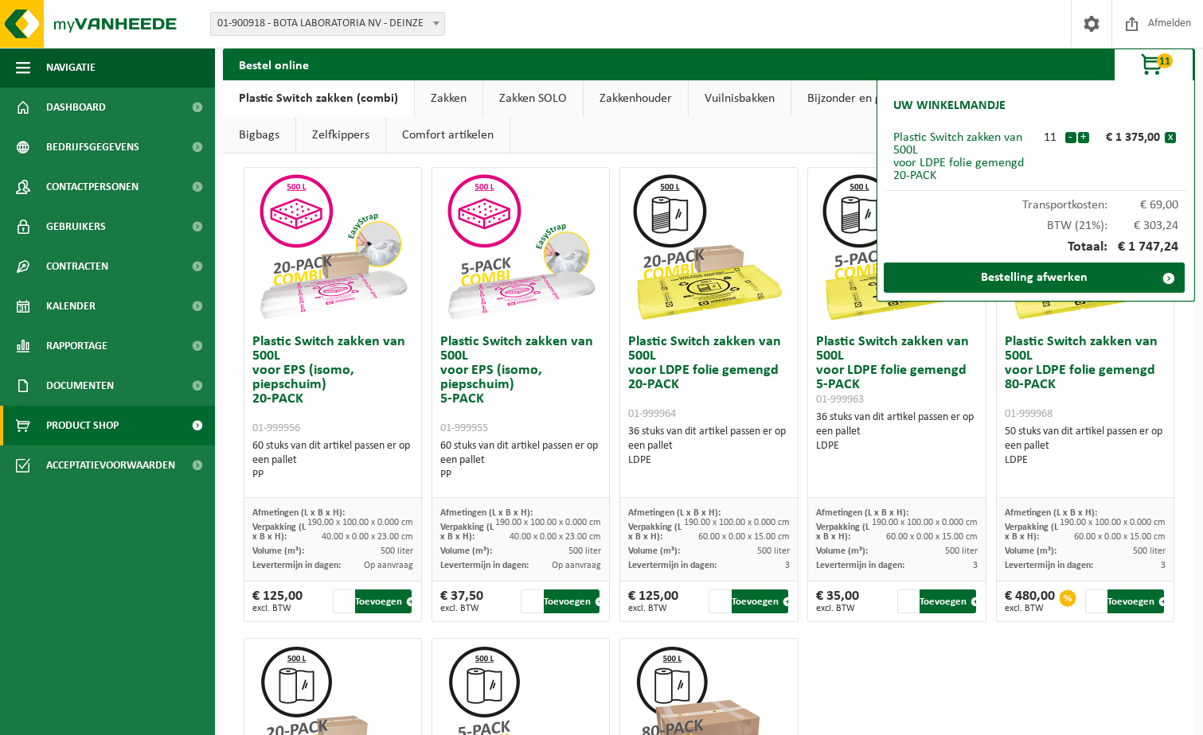
click at [1162, 58] on span "11" at bounding box center [1164, 60] width 16 height 15
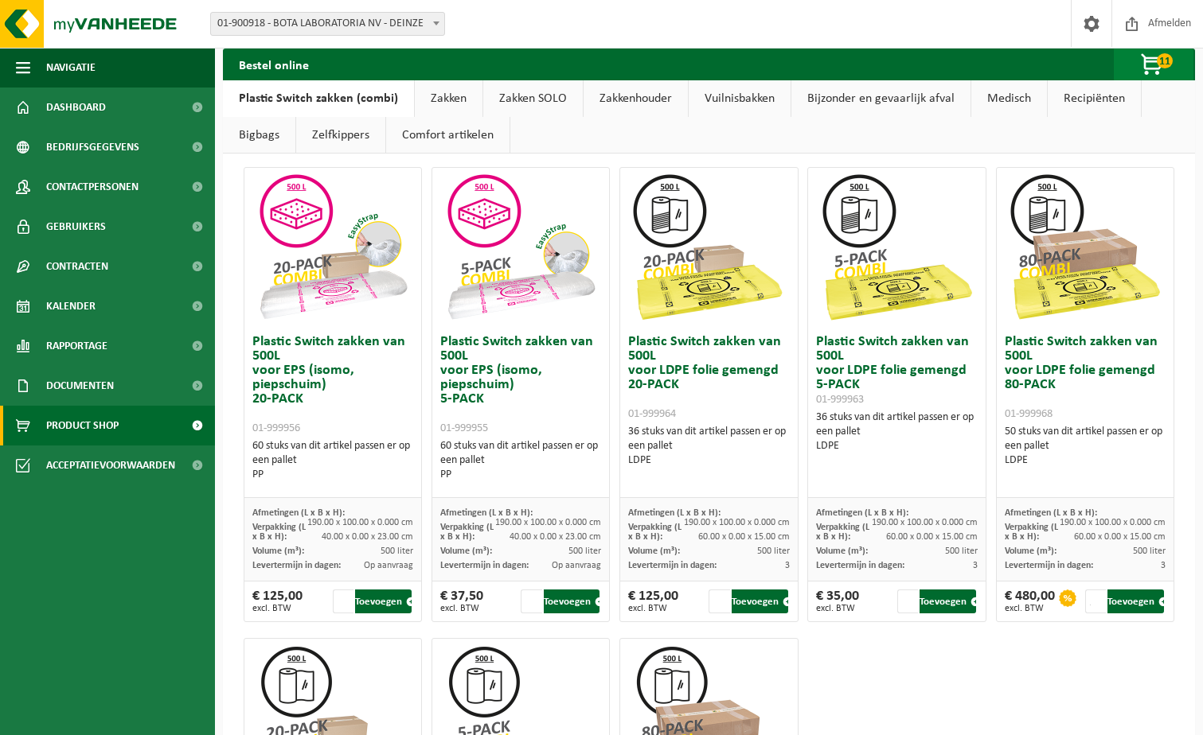
click at [1155, 59] on span "button" at bounding box center [1153, 65] width 80 height 32
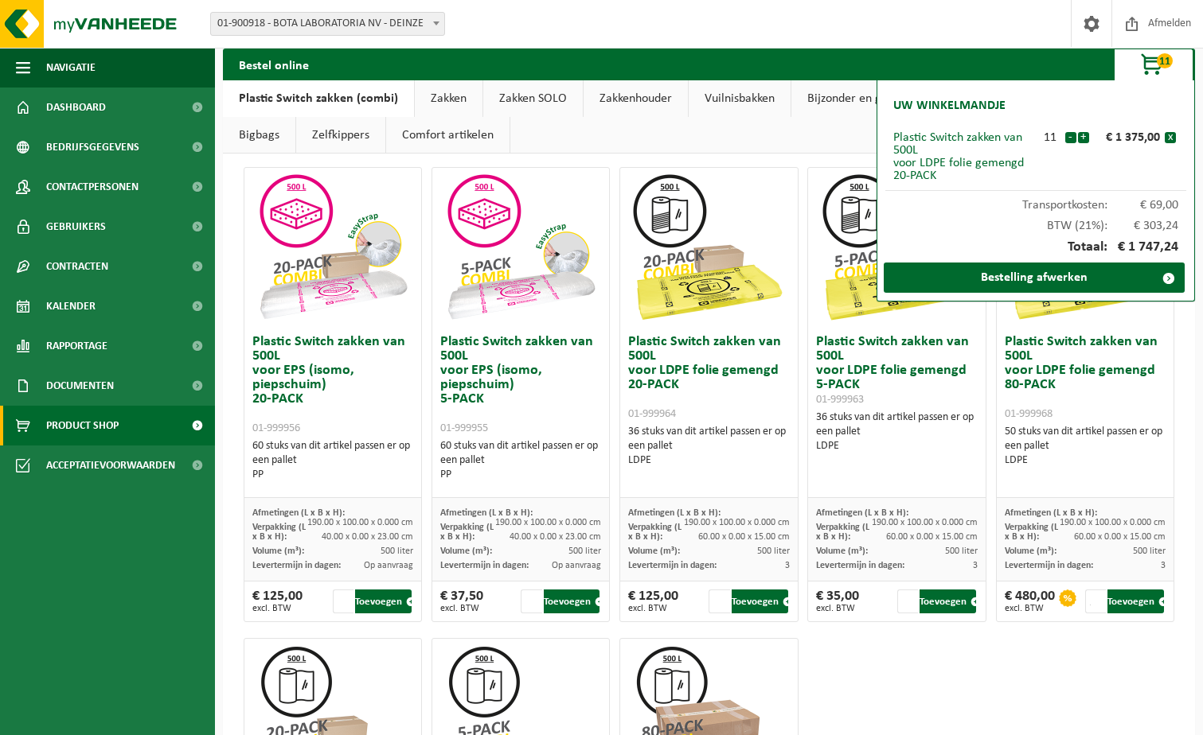
click at [988, 79] on div "Bestel online 11 Uw winkelmandje Plastic Switch zakken van 500L voor LDPE folie…" at bounding box center [709, 65] width 972 height 32
click at [1067, 138] on button "-" at bounding box center [1070, 137] width 11 height 11
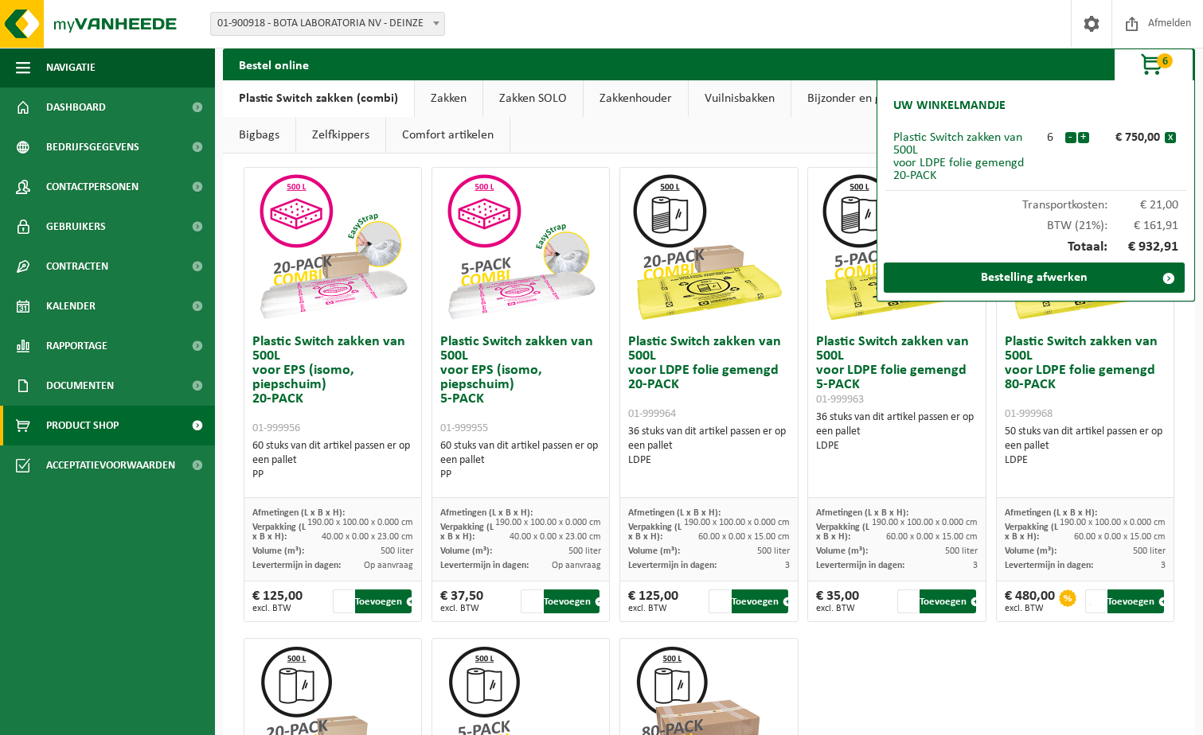
click at [1067, 138] on button "-" at bounding box center [1070, 137] width 11 height 11
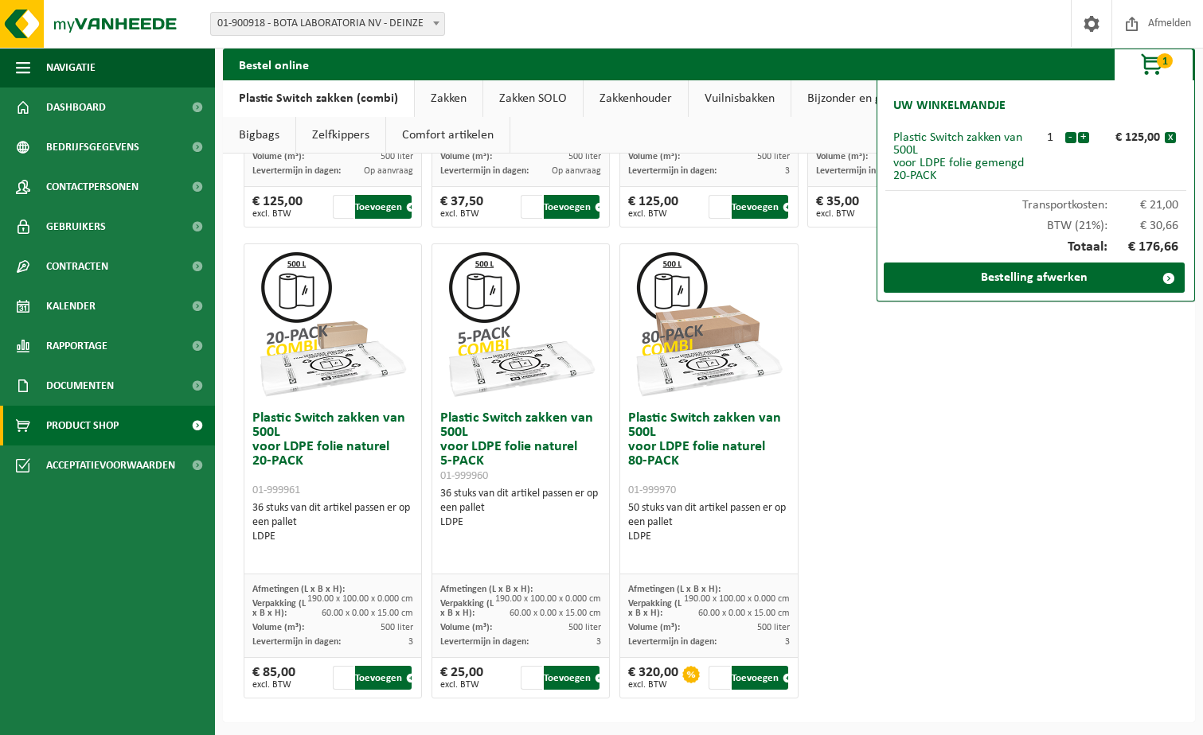
scroll to position [967, 0]
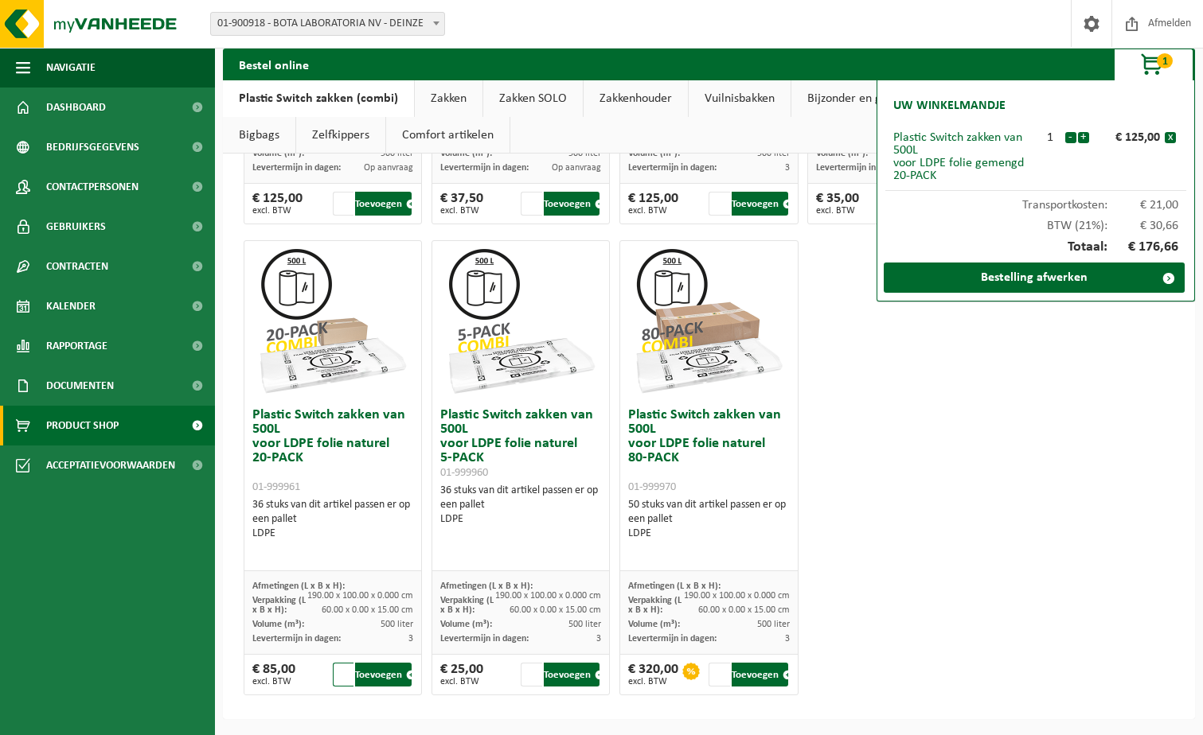
click at [342, 679] on input "1" at bounding box center [343, 675] width 21 height 24
click at [374, 678] on button "Toevoegen" at bounding box center [383, 675] width 57 height 24
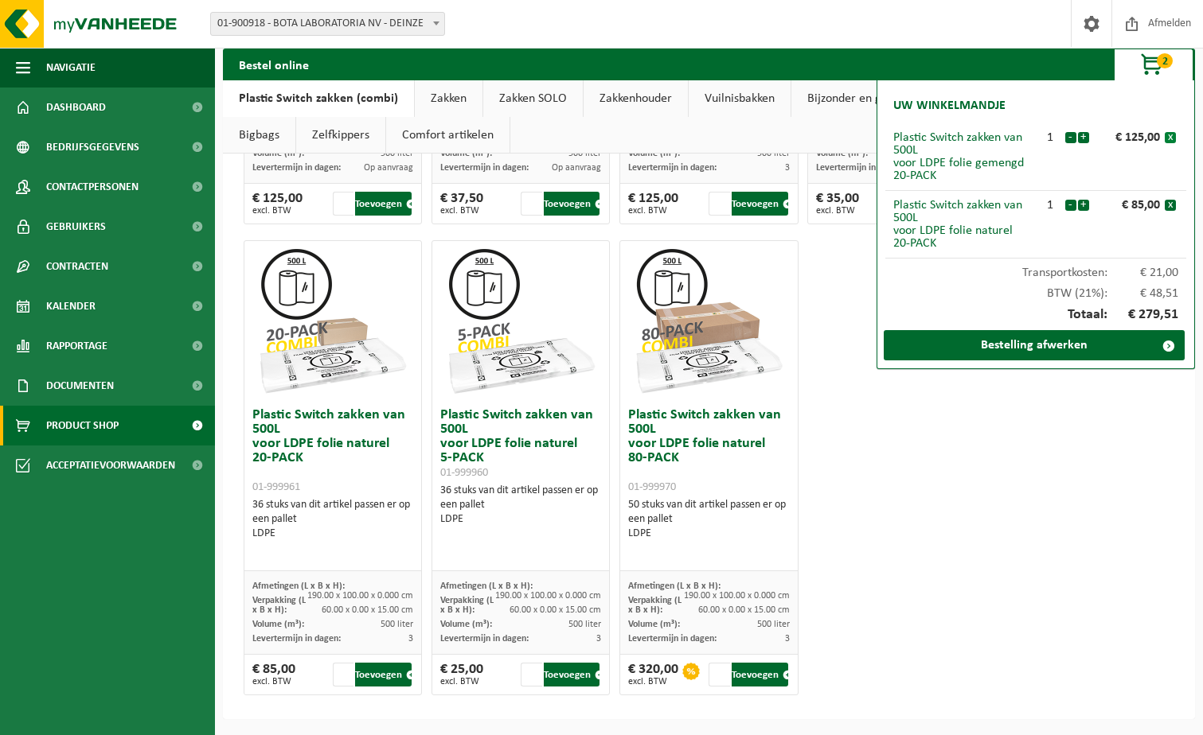
click at [1169, 137] on button "x" at bounding box center [1169, 137] width 11 height 11
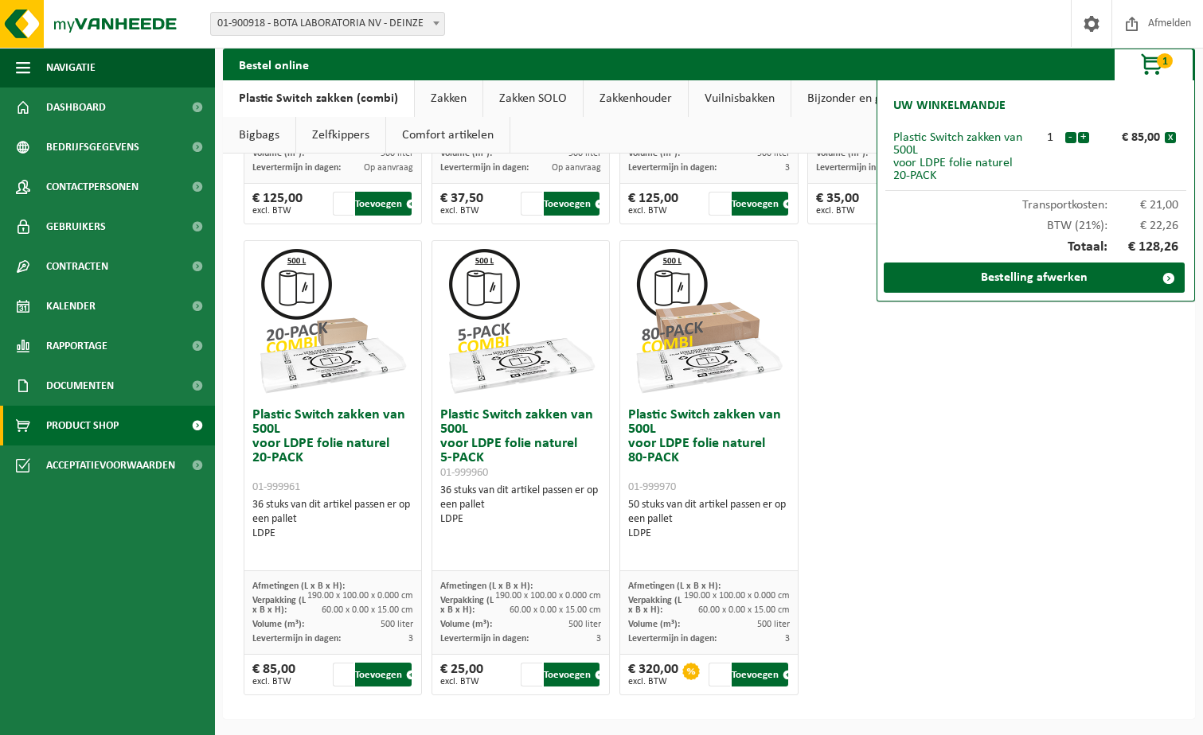
click at [1169, 137] on button "x" at bounding box center [1169, 137] width 11 height 11
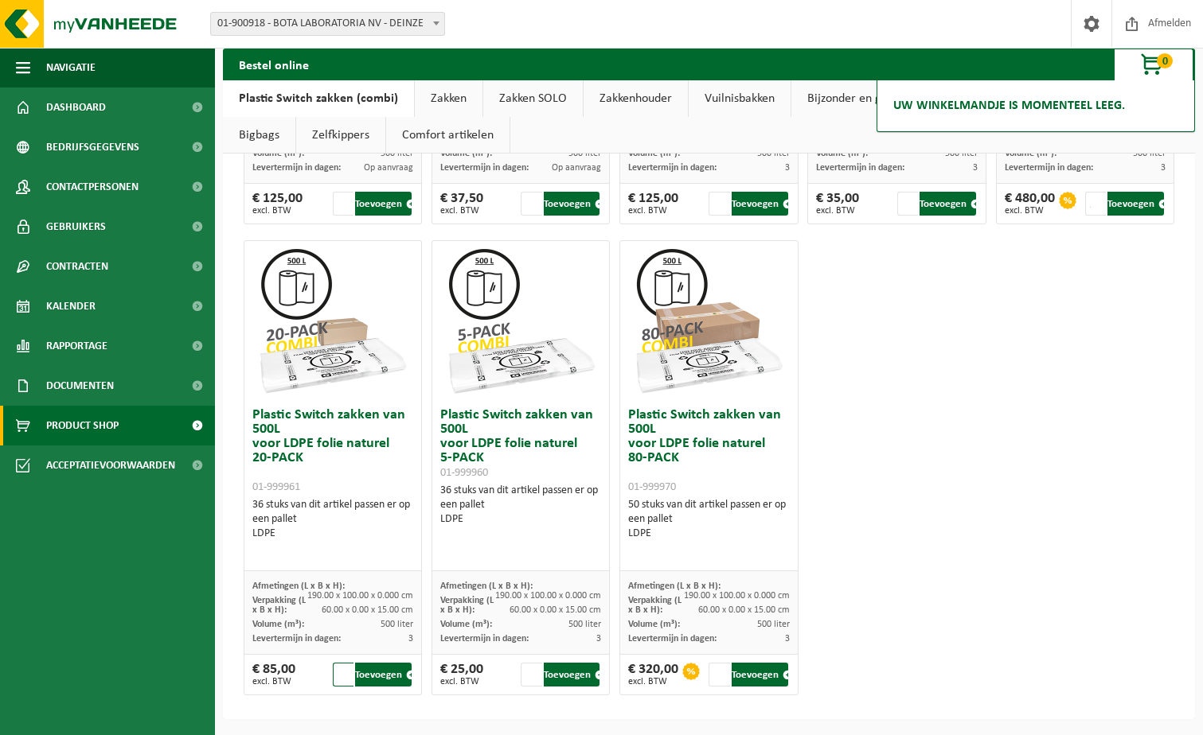
click at [347, 677] on input "1" at bounding box center [343, 675] width 21 height 24
type input "1"
click at [388, 669] on button "Toevoegen" at bounding box center [383, 675] width 57 height 24
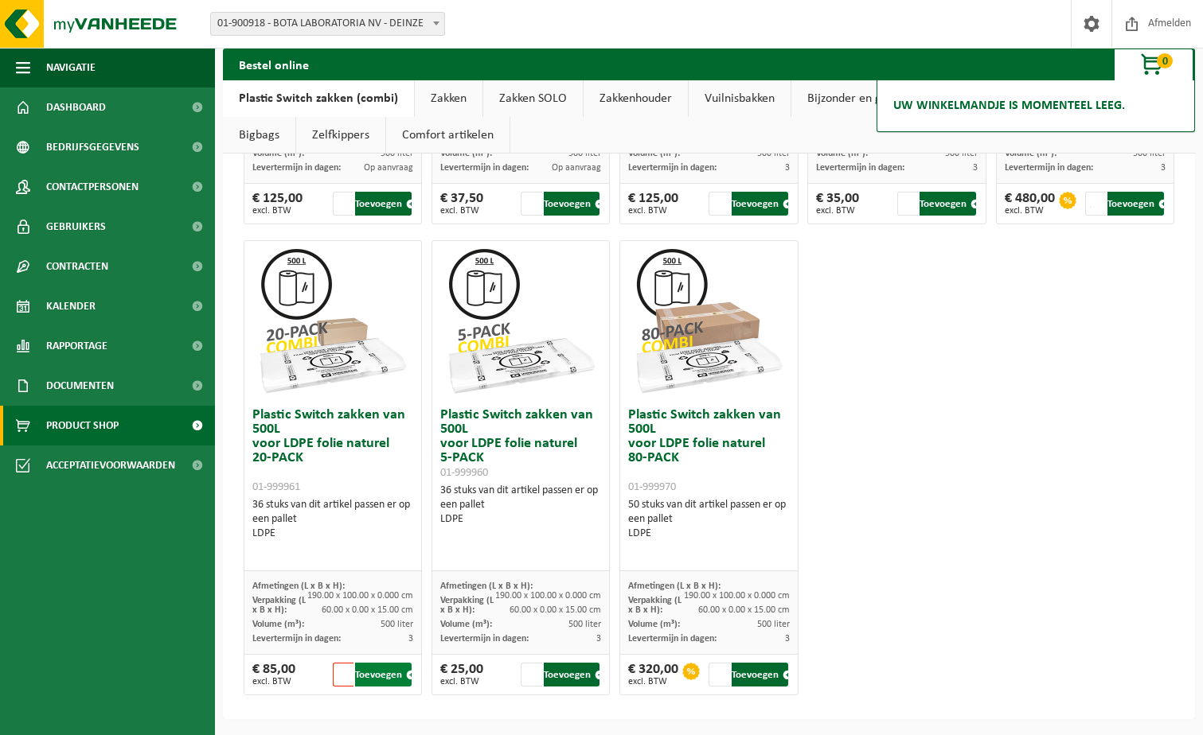
click at [382, 672] on button "Toevoegen" at bounding box center [383, 675] width 57 height 24
click at [376, 671] on button "Toevoegen" at bounding box center [383, 675] width 57 height 24
drag, startPoint x: 992, startPoint y: 454, endPoint x: 821, endPoint y: 468, distance: 171.7
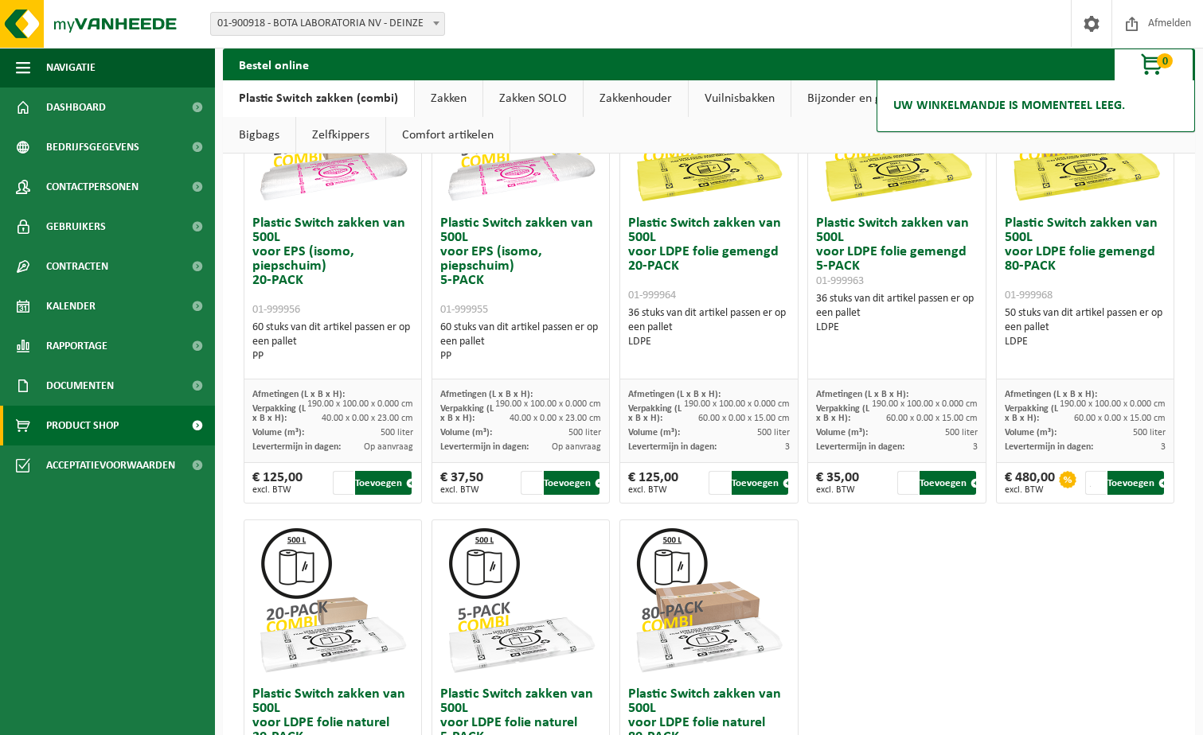
scroll to position [649, 0]
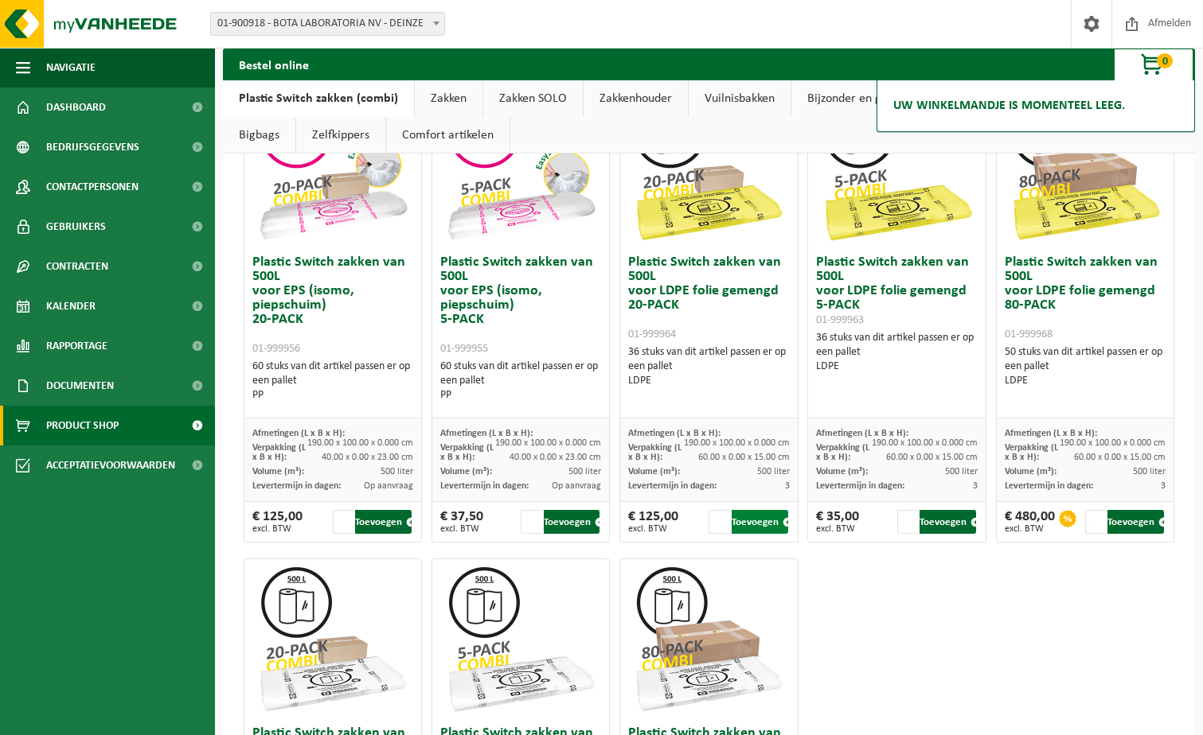
click at [755, 524] on button "Toevoegen" at bounding box center [759, 522] width 57 height 24
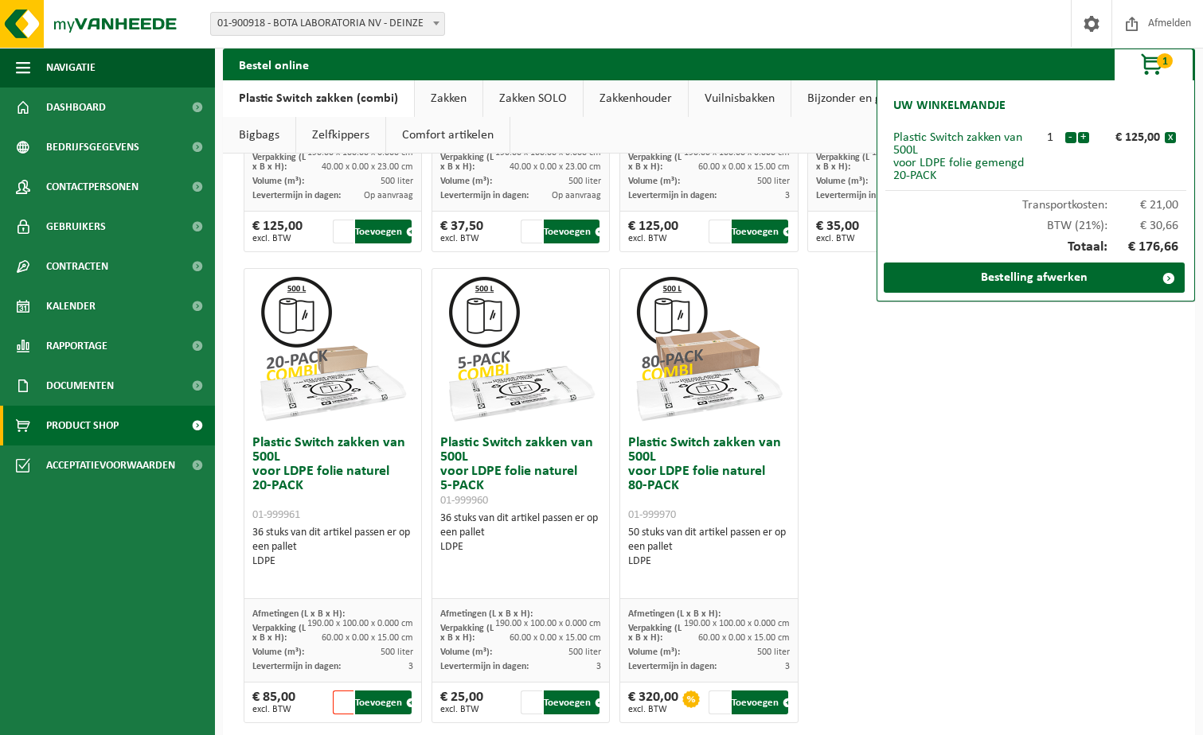
scroll to position [967, 0]
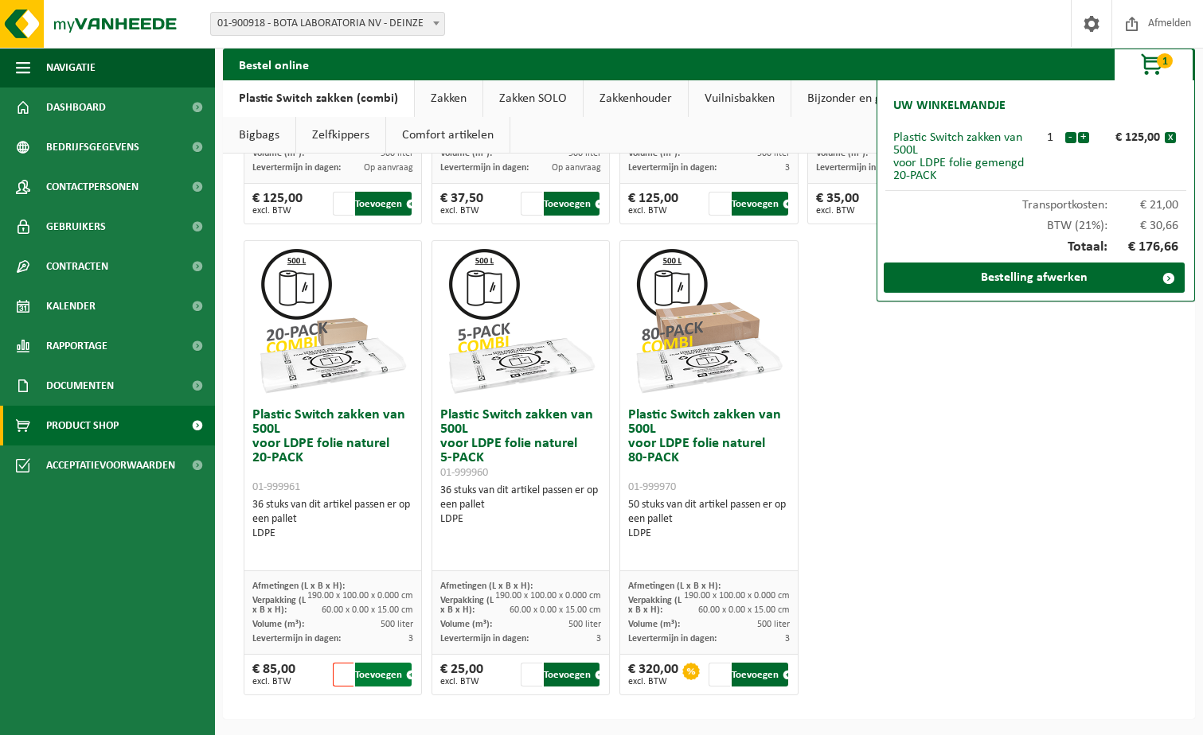
click at [384, 676] on button "Toevoegen" at bounding box center [383, 675] width 57 height 24
click at [378, 677] on button "Toevoegen" at bounding box center [383, 675] width 57 height 24
click at [353, 677] on input "number" at bounding box center [343, 675] width 21 height 24
click at [367, 676] on button "Toevoegen" at bounding box center [383, 675] width 57 height 24
click at [391, 681] on button "Toevoegen" at bounding box center [383, 675] width 57 height 24
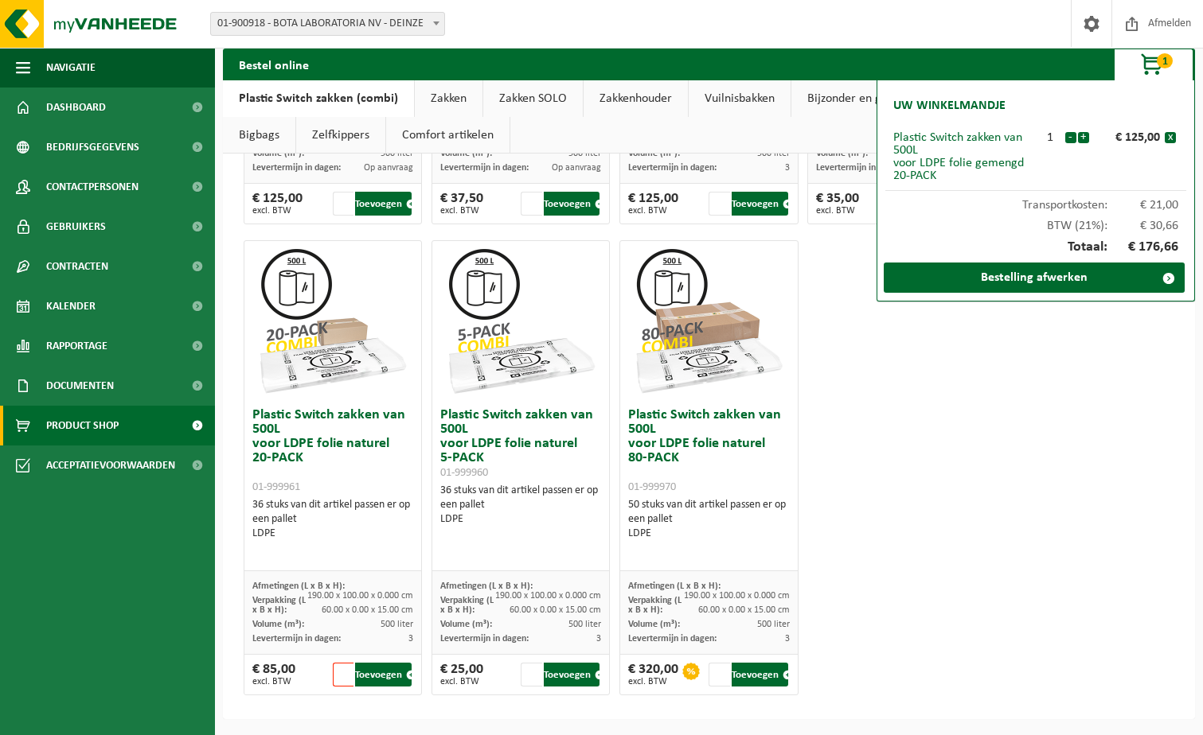
drag, startPoint x: 872, startPoint y: 642, endPoint x: 883, endPoint y: 631, distance: 15.8
click at [1171, 138] on button "x" at bounding box center [1169, 137] width 11 height 11
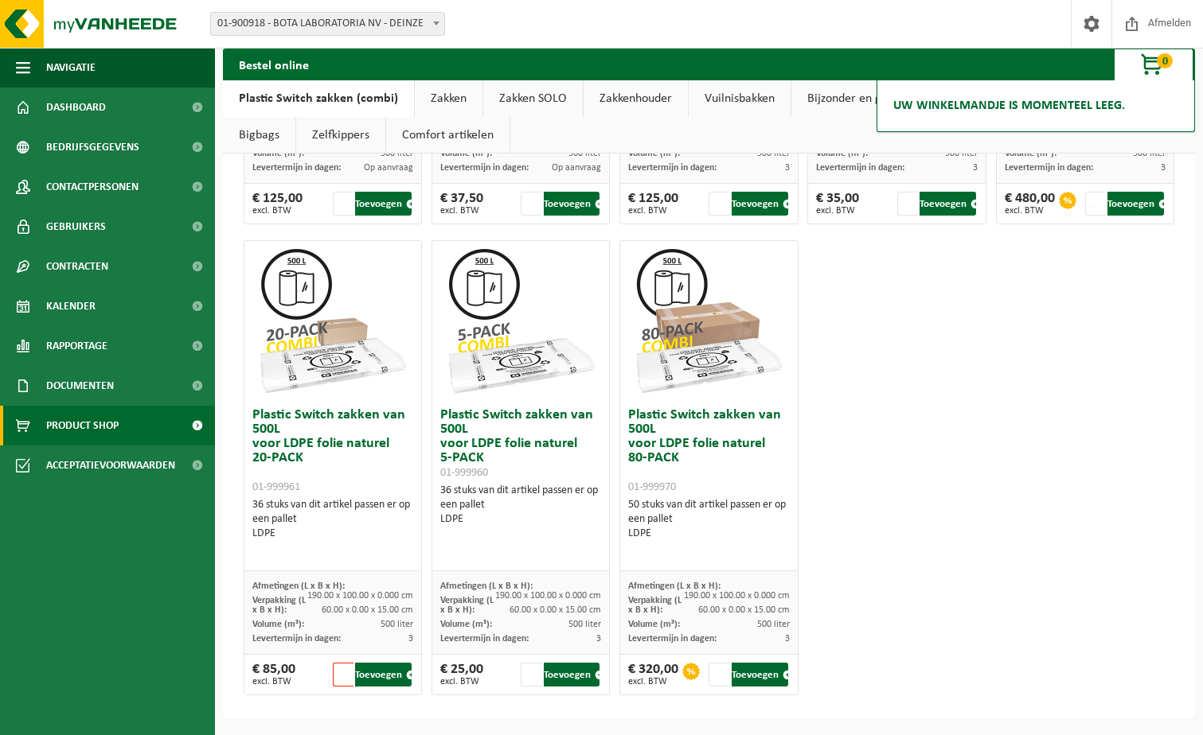
type input "1"
click at [347, 680] on input "1" at bounding box center [343, 675] width 21 height 24
click at [383, 671] on button "Toevoegen" at bounding box center [383, 675] width 57 height 24
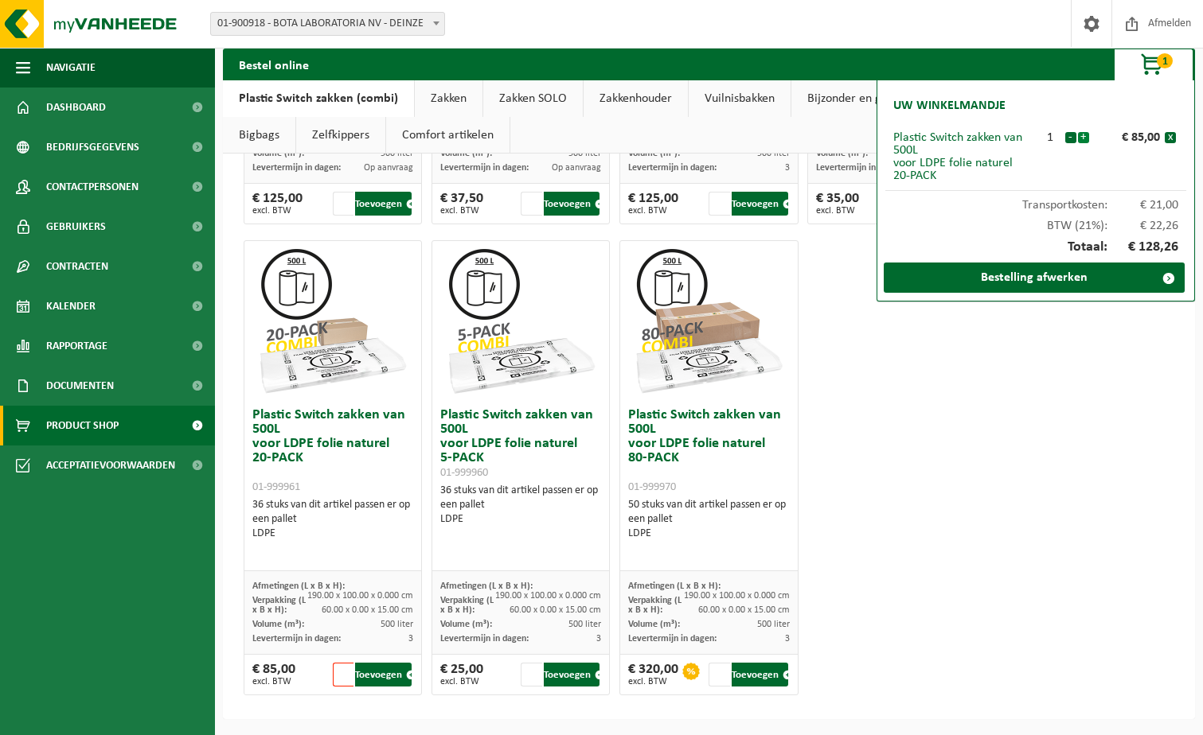
click at [1083, 138] on button "+" at bounding box center [1083, 137] width 11 height 11
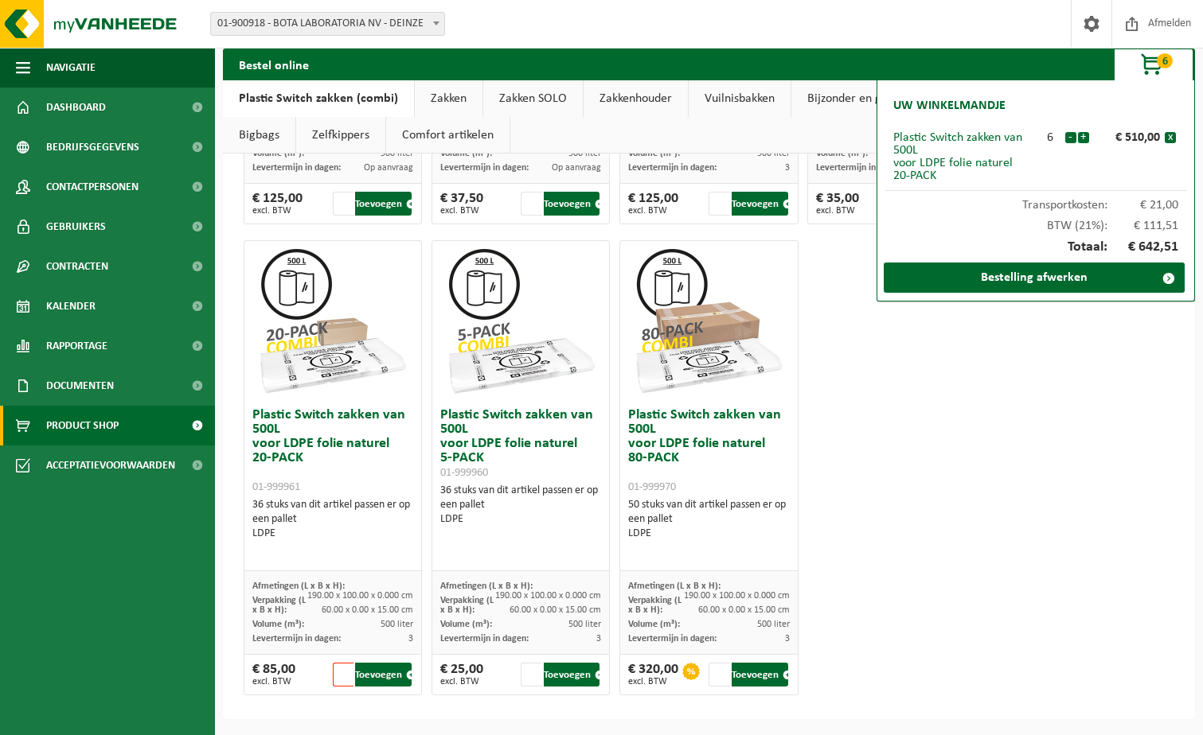
click at [1083, 138] on button "+" at bounding box center [1083, 137] width 11 height 11
click at [1066, 138] on button "-" at bounding box center [1070, 137] width 11 height 11
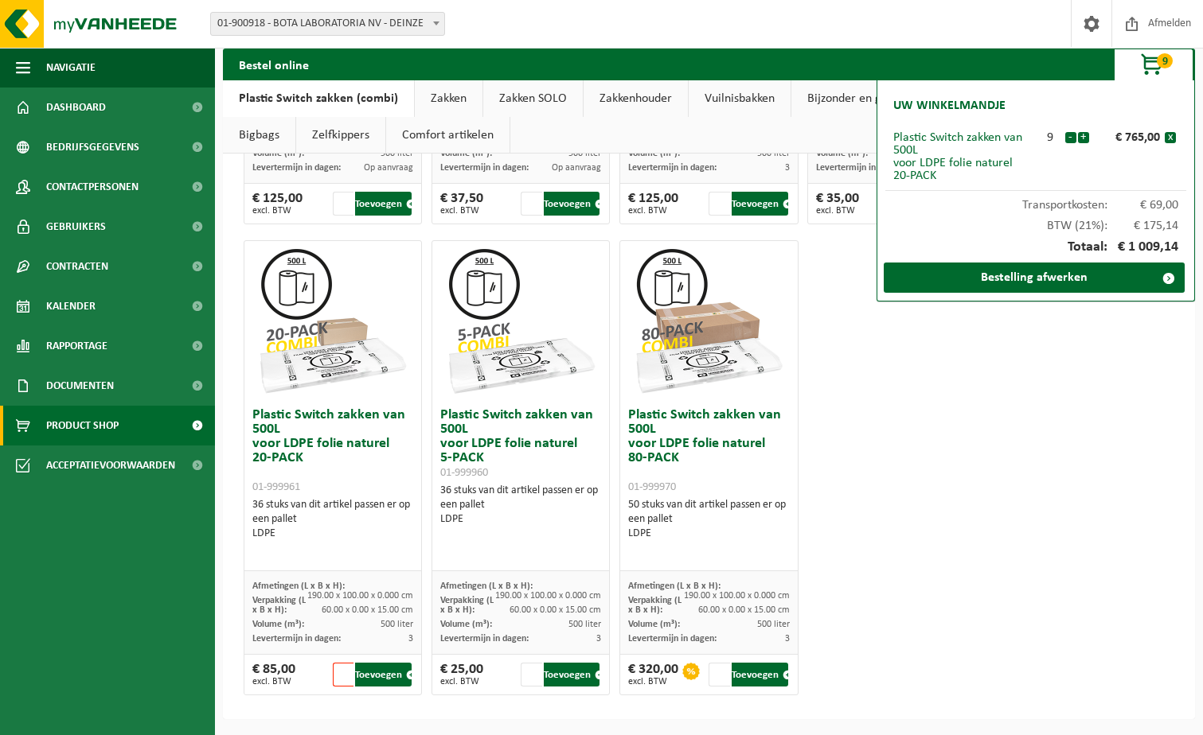
click at [1066, 138] on button "-" at bounding box center [1070, 137] width 11 height 11
click at [1086, 140] on button "+" at bounding box center [1083, 137] width 11 height 11
click at [1070, 142] on button "-" at bounding box center [1070, 137] width 11 height 11
click at [1073, 140] on button "-" at bounding box center [1070, 137] width 11 height 11
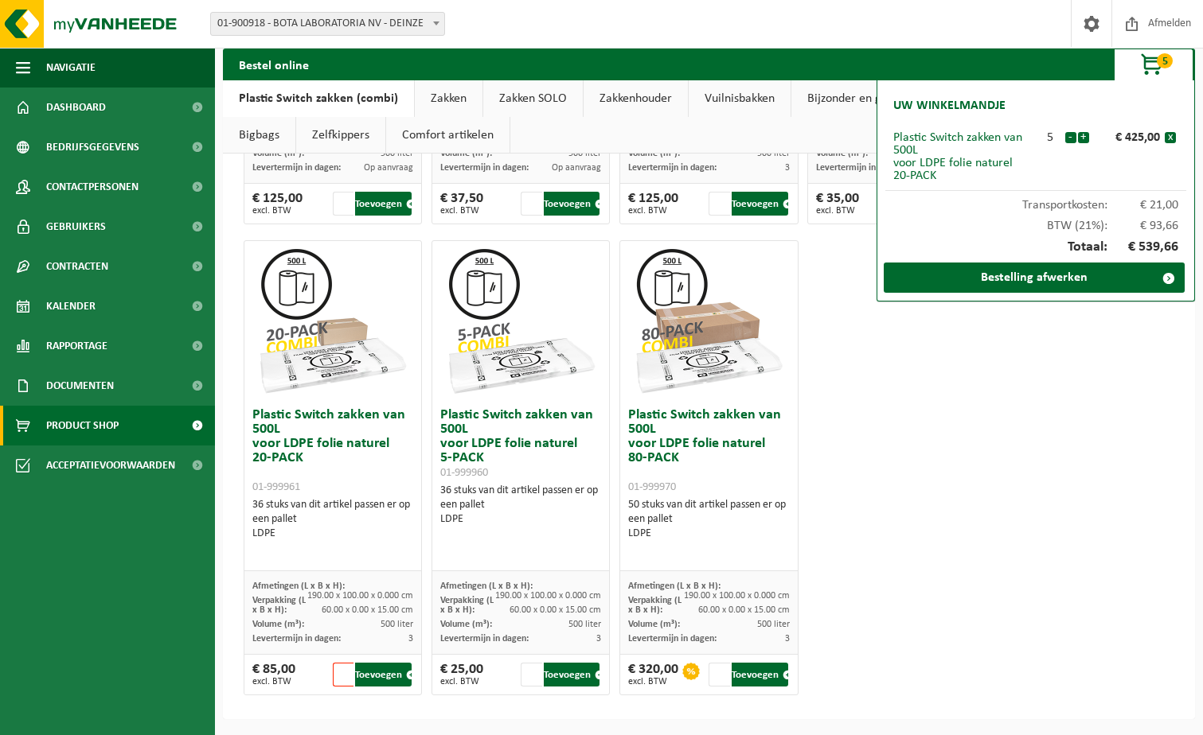
click at [1073, 139] on button "-" at bounding box center [1070, 137] width 11 height 11
drag, startPoint x: 1039, startPoint y: 556, endPoint x: 671, endPoint y: 144, distance: 552.4
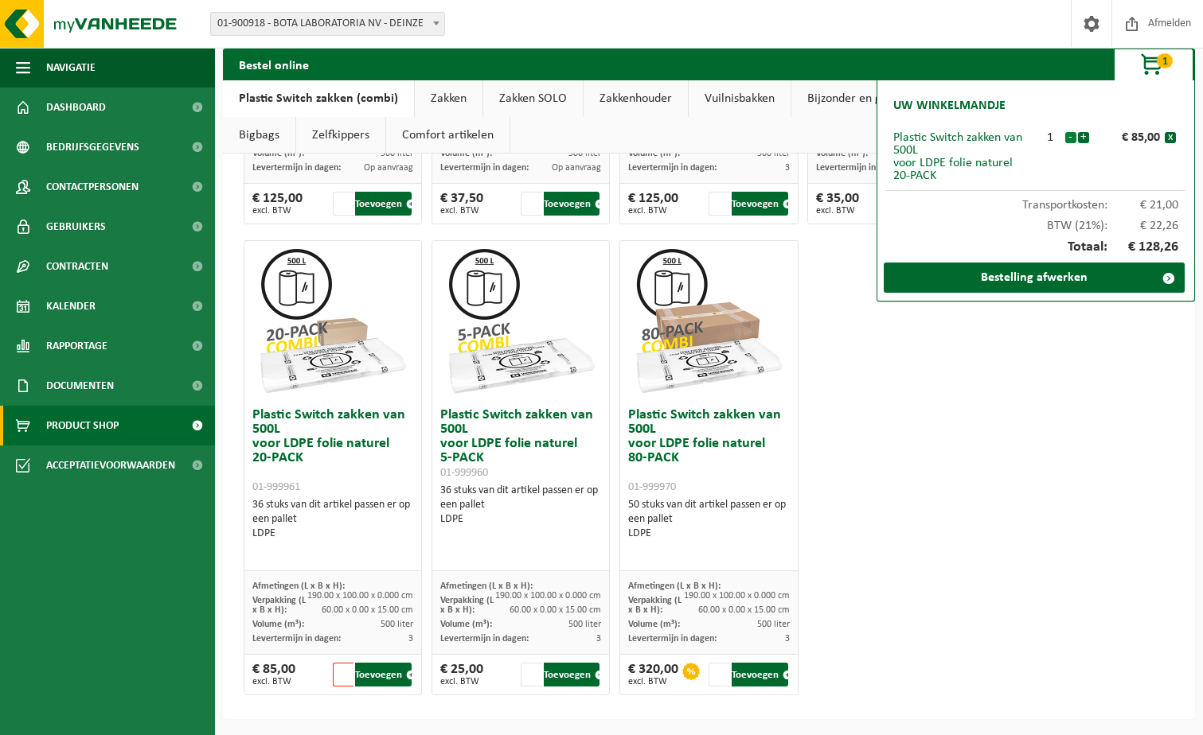
click at [1070, 138] on button "-" at bounding box center [1070, 137] width 11 height 11
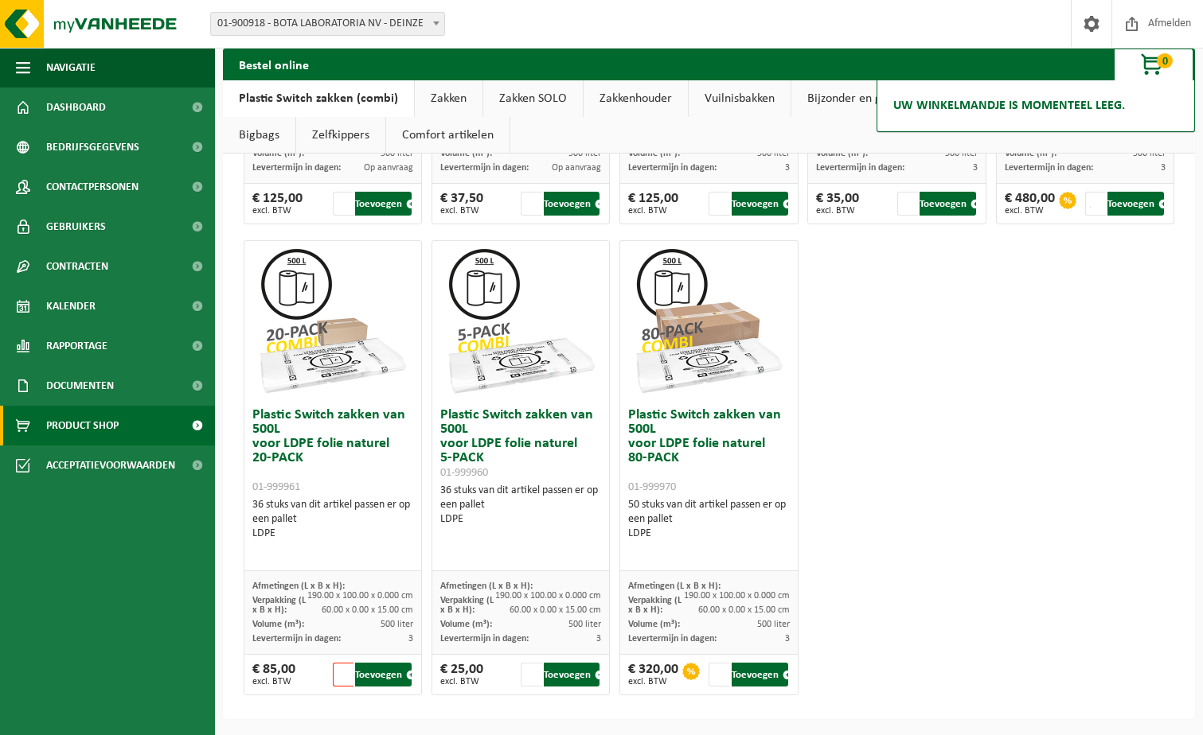
drag, startPoint x: 891, startPoint y: 389, endPoint x: 889, endPoint y: 345, distance: 43.8
